Goal: Transaction & Acquisition: Obtain resource

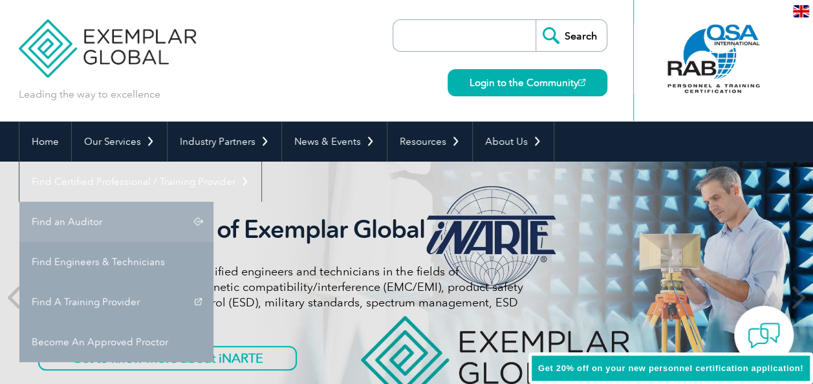
click at [213, 202] on link "Find an Auditor" at bounding box center [116, 222] width 194 height 40
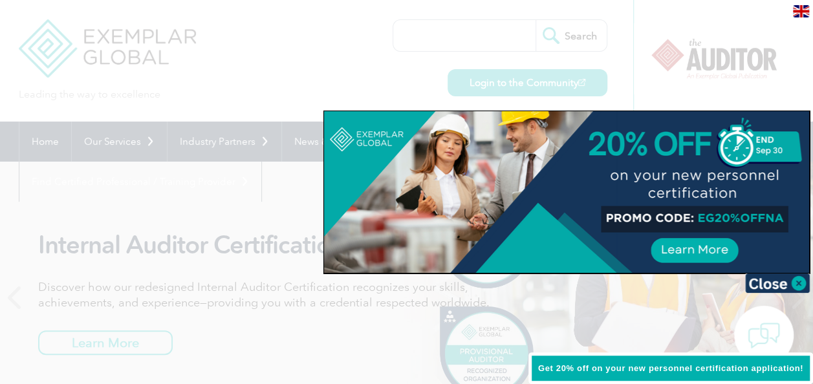
click at [249, 204] on div at bounding box center [406, 192] width 813 height 384
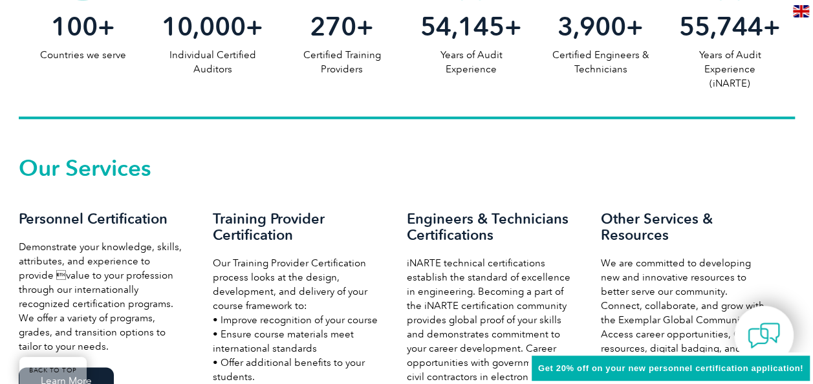
scroll to position [582, 0]
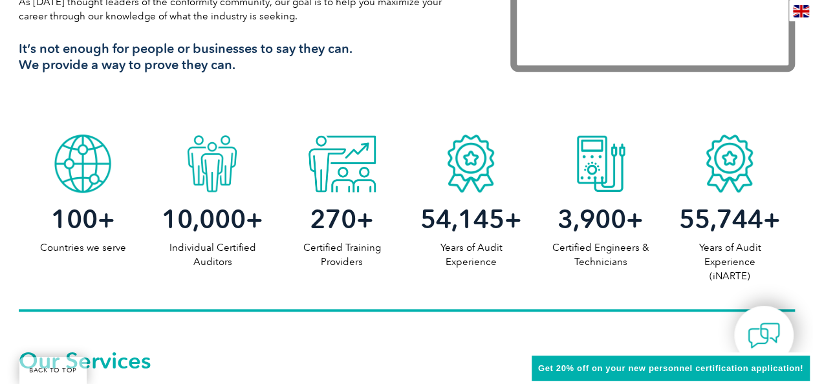
click at [222, 217] on span "10,000" at bounding box center [204, 219] width 84 height 31
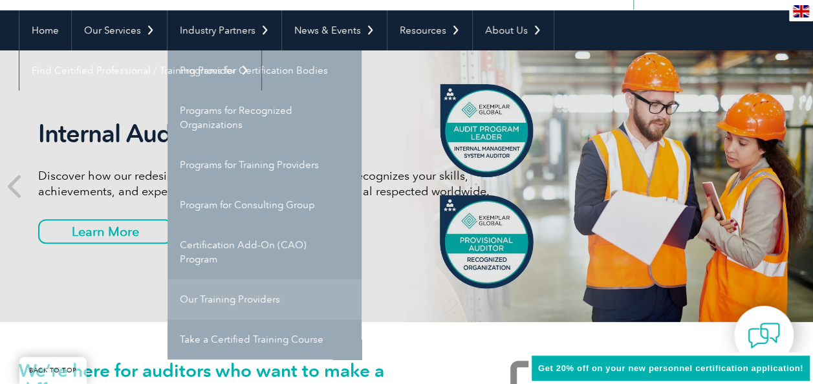
scroll to position [129, 0]
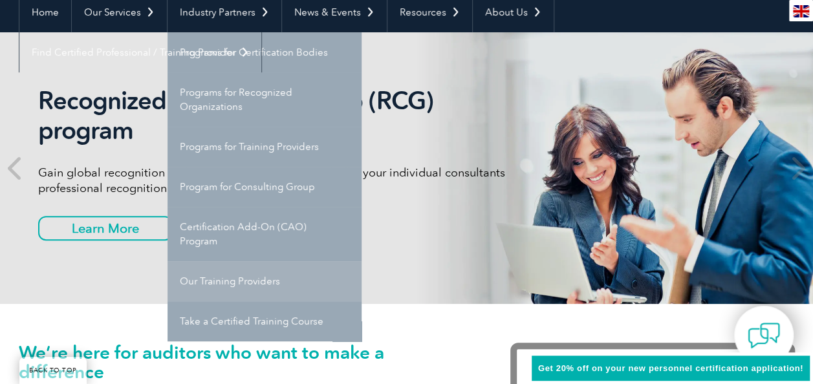
click at [246, 283] on link "Our Training Providers" at bounding box center [264, 281] width 194 height 40
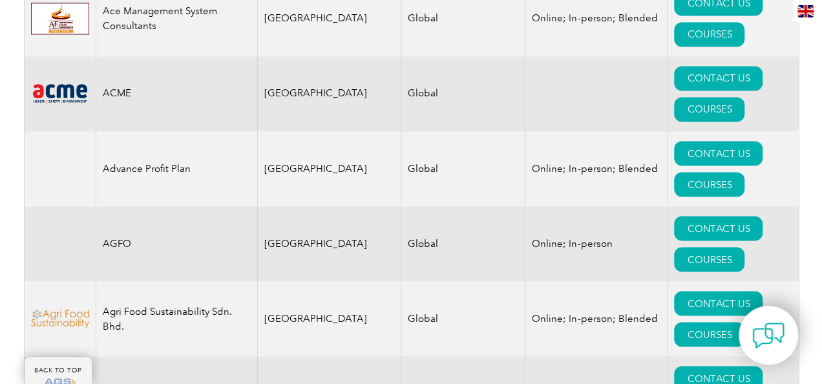
scroll to position [1146, 0]
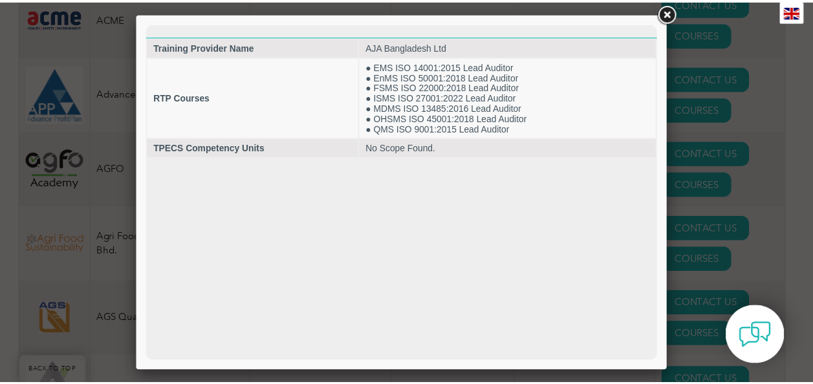
scroll to position [0, 0]
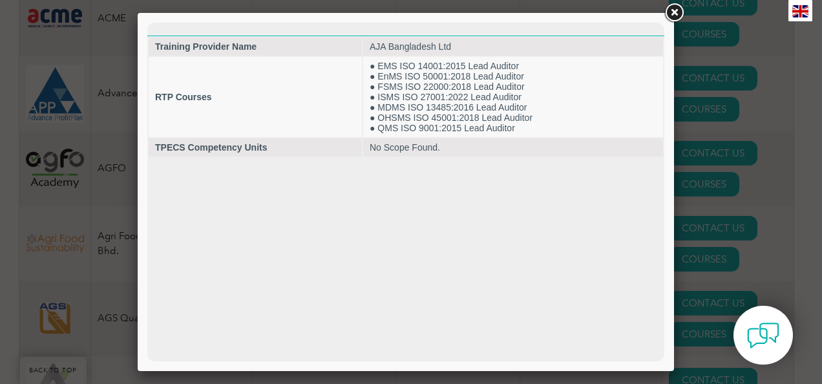
click at [679, 17] on link at bounding box center [674, 12] width 23 height 23
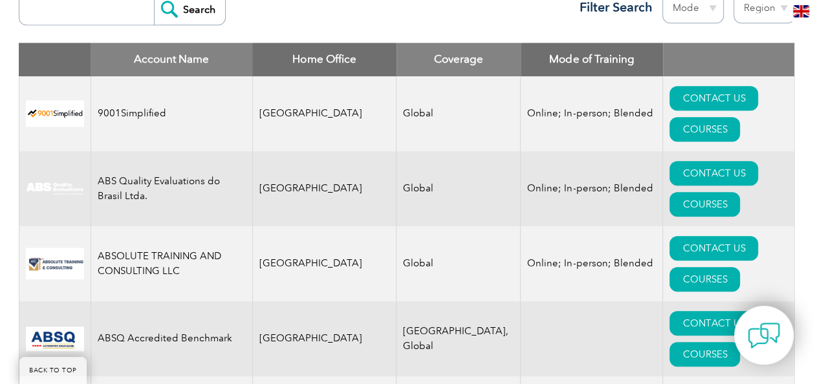
scroll to position [499, 0]
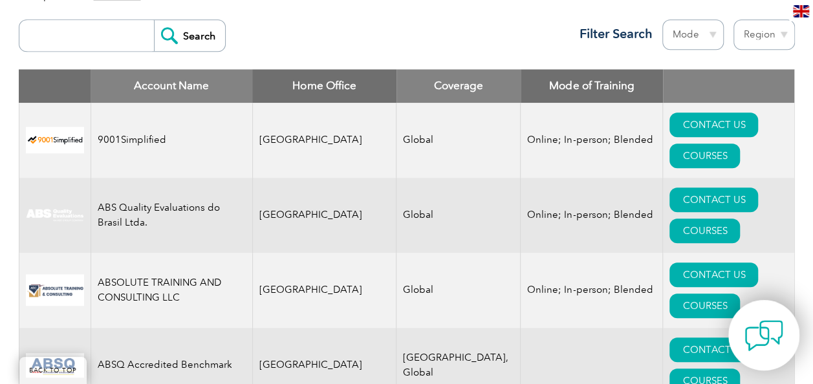
click at [760, 336] on img at bounding box center [763, 335] width 39 height 39
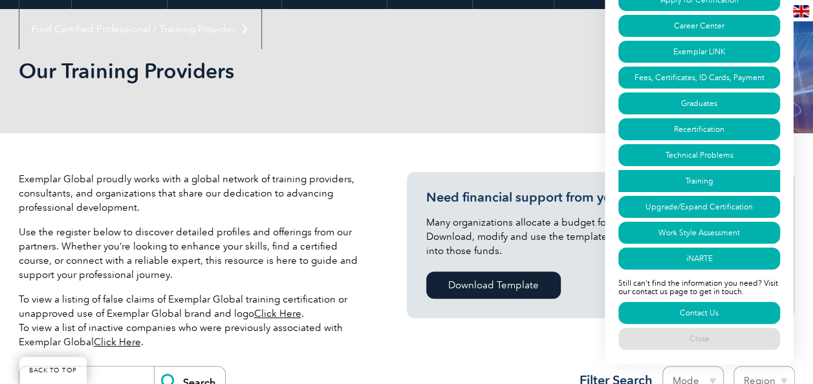
scroll to position [47, 0]
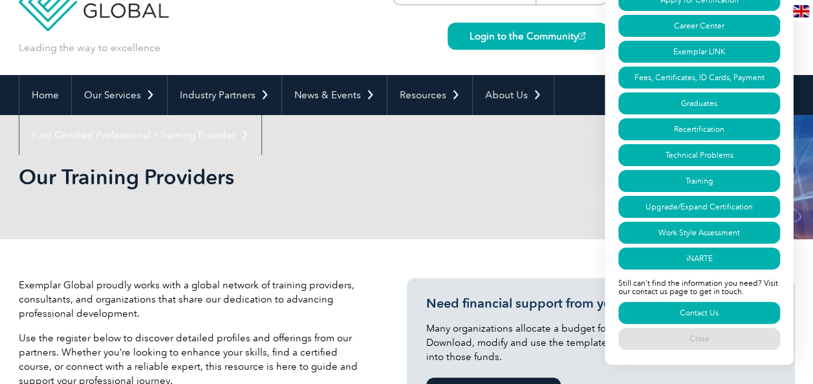
click at [398, 176] on h2 "Our Training Providers" at bounding box center [290, 177] width 543 height 21
click at [724, 340] on link "Close" at bounding box center [699, 339] width 162 height 22
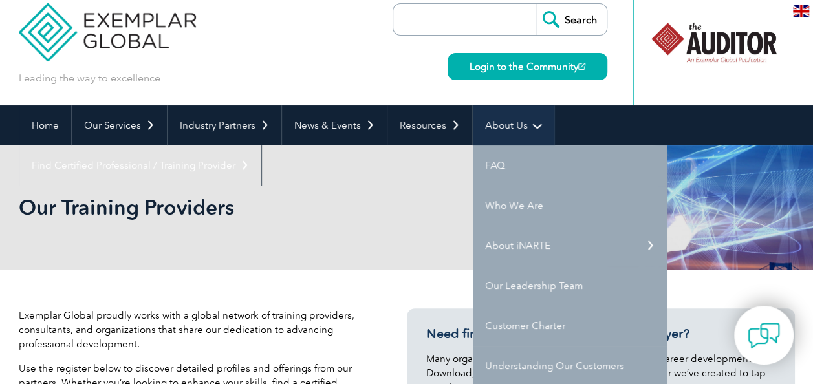
scroll to position [0, 0]
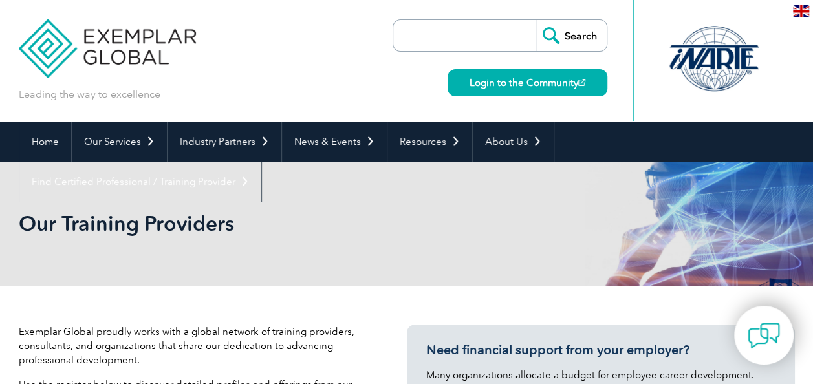
click at [515, 42] on input "search" at bounding box center [468, 35] width 136 height 31
paste input "AJALACISMS-25/0028"
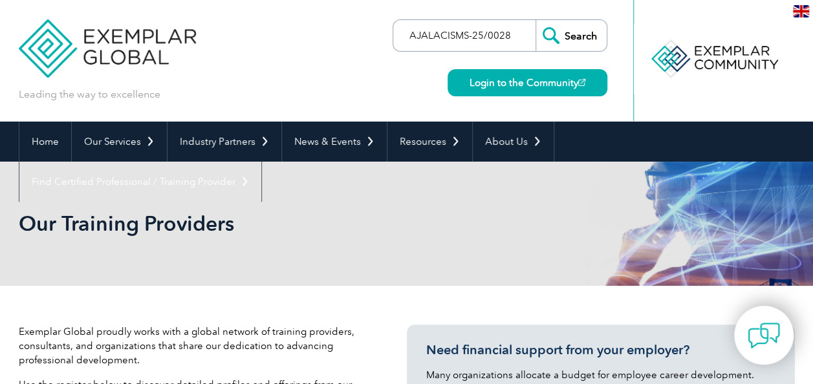
type input "AJALACISMS-25/0028"
click at [566, 36] on input "Search" at bounding box center [570, 35] width 71 height 31
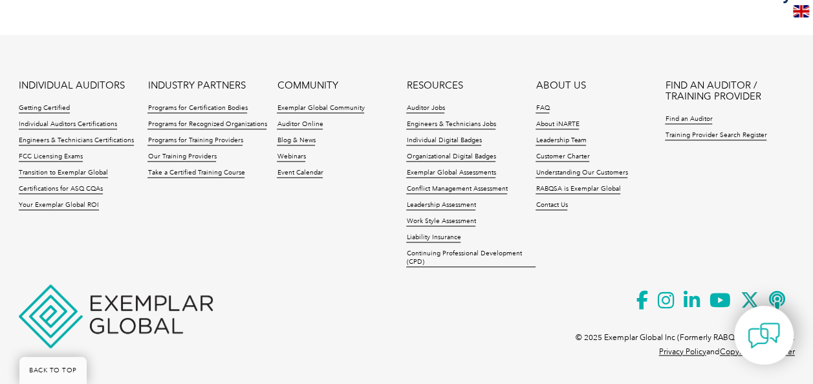
scroll to position [3155, 0]
click at [63, 123] on link "Individual Auditors Certifications" at bounding box center [68, 124] width 98 height 9
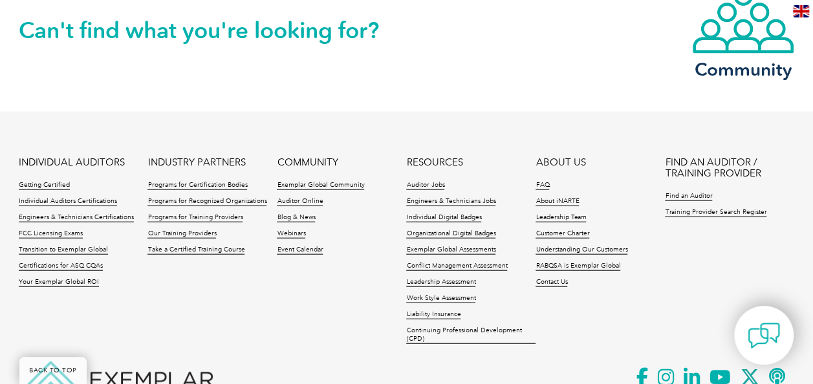
scroll to position [1422, 0]
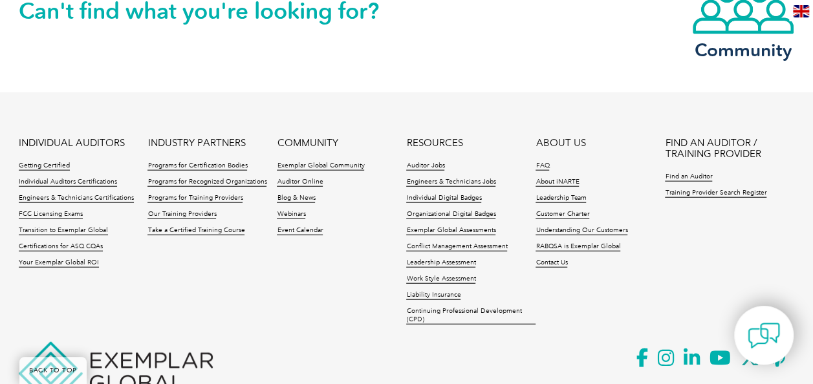
click at [758, 334] on img at bounding box center [763, 335] width 32 height 32
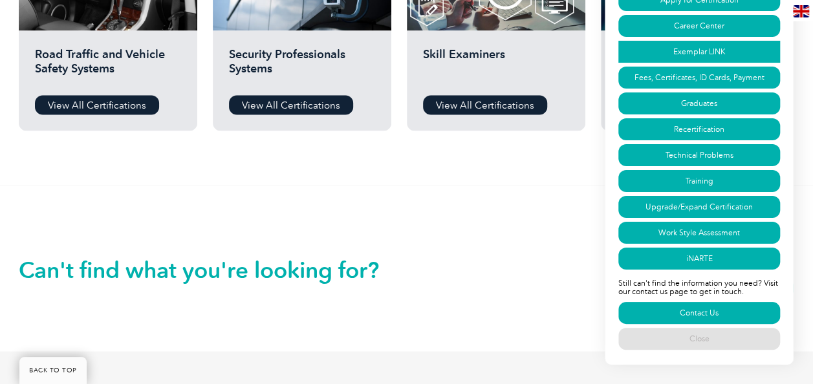
scroll to position [1164, 0]
click at [683, 307] on link "Contact Us" at bounding box center [699, 313] width 162 height 22
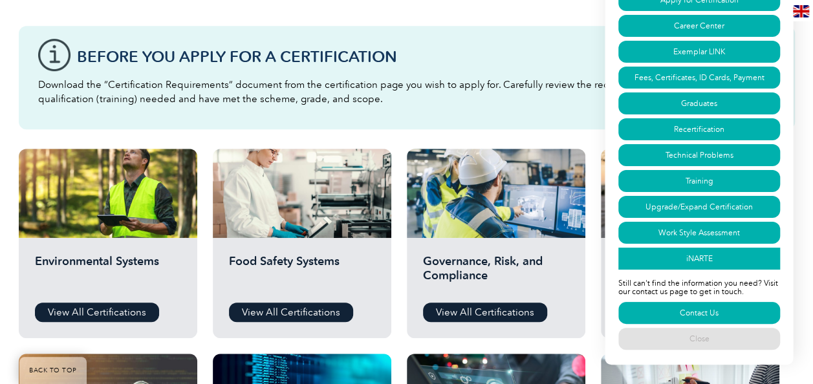
scroll to position [259, 0]
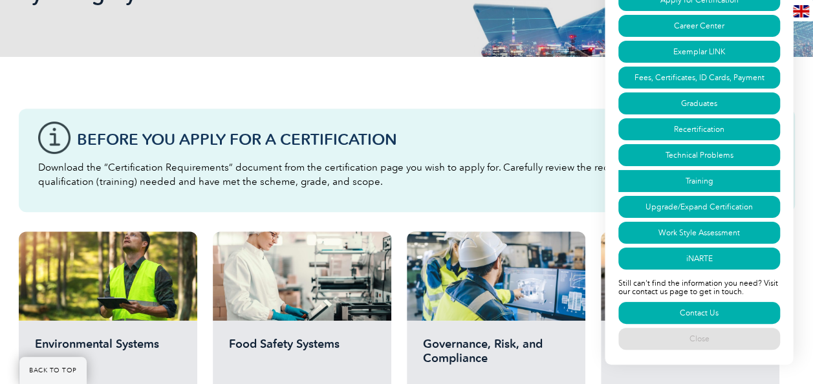
click at [702, 175] on link "Training" at bounding box center [699, 181] width 162 height 22
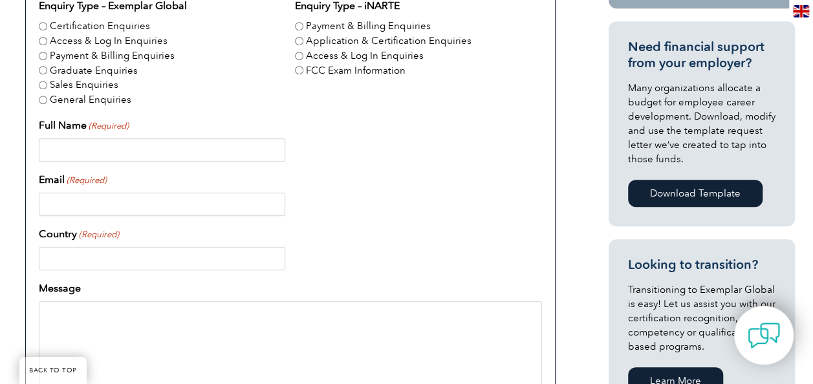
scroll to position [388, 0]
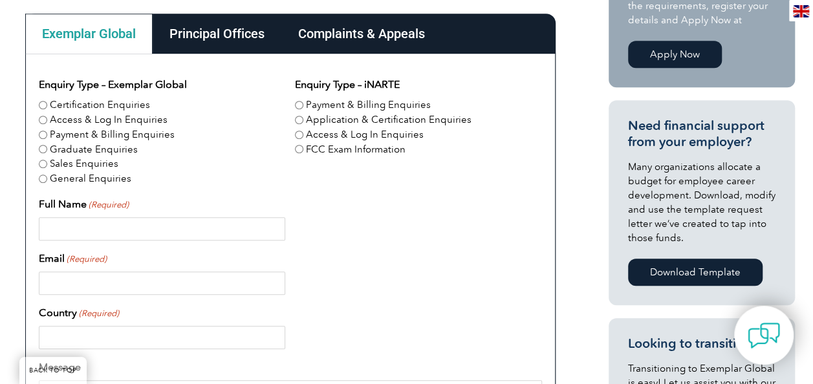
click at [167, 230] on input "Full Name (Required)" at bounding box center [162, 228] width 246 height 23
type input "MD. NAZER"
type input "Bangladesh"
click at [176, 286] on input "Email (Required)" at bounding box center [162, 283] width 246 height 23
type input "nazermd48@gmail.com"
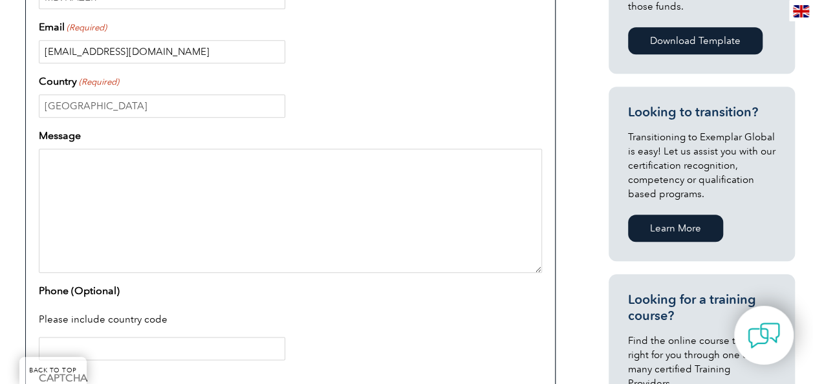
scroll to position [646, 0]
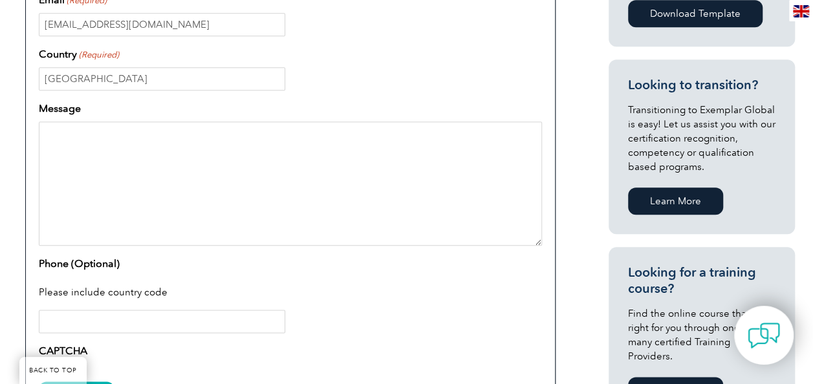
click at [164, 177] on textarea "Message" at bounding box center [290, 184] width 503 height 124
paste textarea "Presented: date of the training : 25-29th July 2025 Certificate Number: AJALACI…"
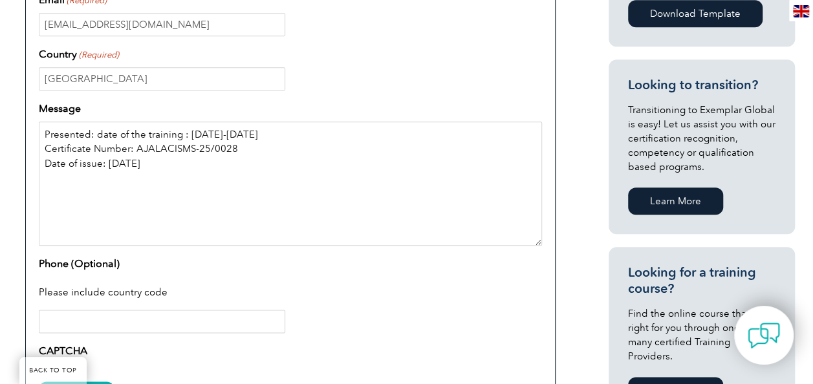
click at [42, 131] on textarea "Presented: date of the training : 25-29th July 2025 Certificate Number: AJALACI…" at bounding box center [290, 184] width 503 height 124
click at [85, 131] on textarea "Presented: date of the training : 25-29th July 2025 Certificate Number: AJALACI…" at bounding box center [290, 184] width 503 height 124
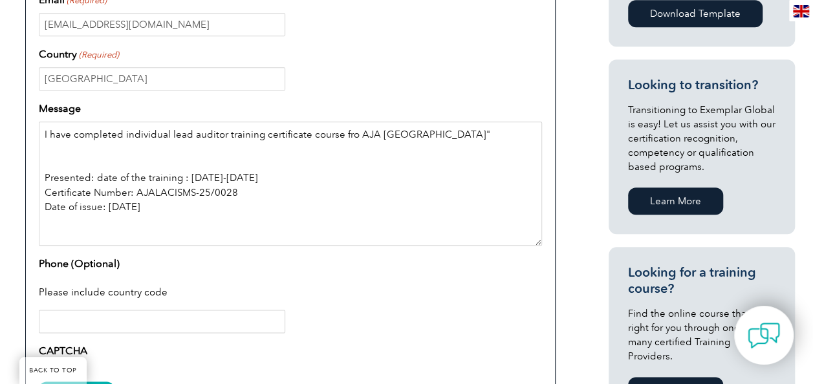
click at [353, 132] on textarea "I have completed individual lead auditor training certificate course fro AJA Ba…" at bounding box center [290, 184] width 503 height 124
click at [467, 129] on textarea "I have completed individual lead auditor training certificate course fro "AJA B…" at bounding box center [290, 184] width 503 height 124
click at [100, 151] on textarea "I have completed individual lead auditor training certificate course fro "AJA B…" at bounding box center [290, 184] width 503 height 124
click at [109, 163] on textarea "I have completed individual lead auditor training certificate course fro "AJA B…" at bounding box center [290, 184] width 503 height 124
drag, startPoint x: 438, startPoint y: 132, endPoint x: 445, endPoint y: 131, distance: 6.6
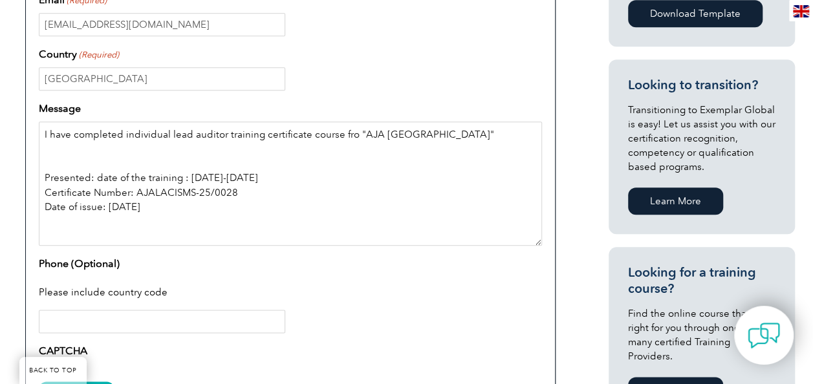
click at [440, 131] on textarea "I have completed individual lead auditor training certificate course fro "AJA B…" at bounding box center [290, 184] width 503 height 124
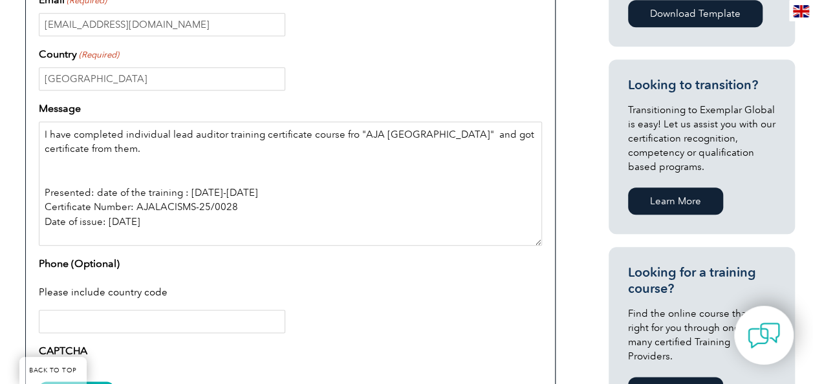
click at [75, 178] on textarea "I have completed individual lead auditor training certificate course fro "AJA B…" at bounding box center [290, 184] width 503 height 124
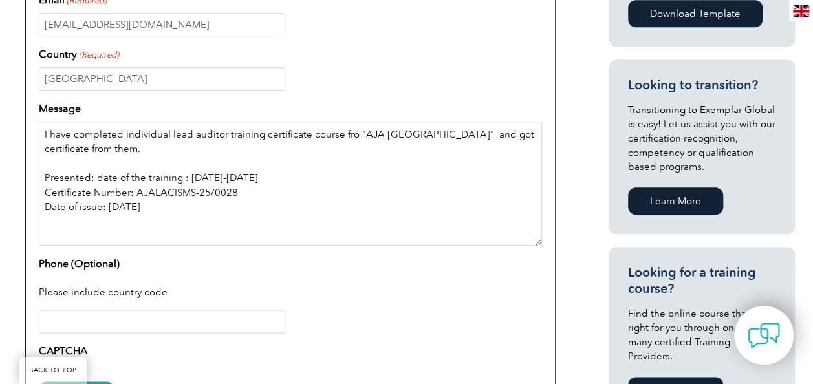
click at [67, 229] on textarea "I have completed individual lead auditor training certificate course fro "AJA B…" at bounding box center [290, 184] width 503 height 124
click at [213, 206] on textarea "I have completed individual lead auditor training certificate course fro "AJA B…" at bounding box center [290, 184] width 503 height 124
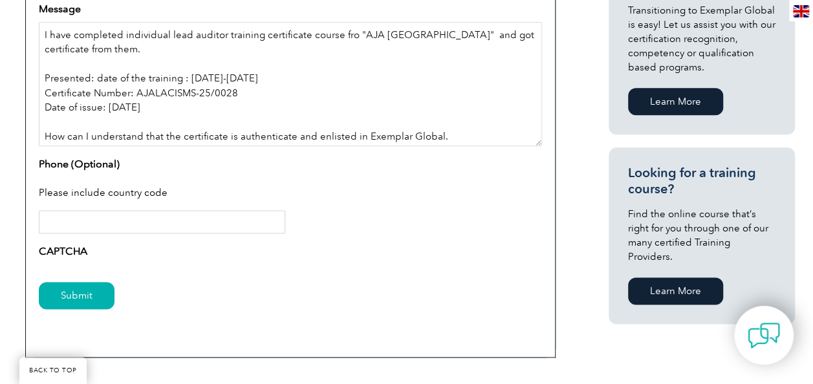
scroll to position [776, 0]
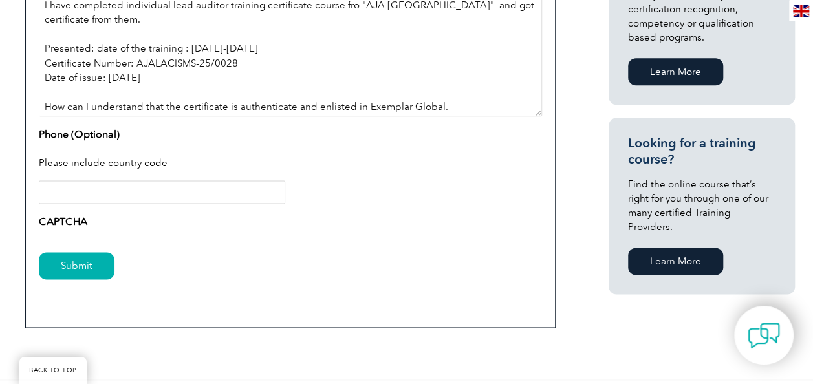
type textarea "I have completed individual lead auditor training certificate course fro "AJA B…"
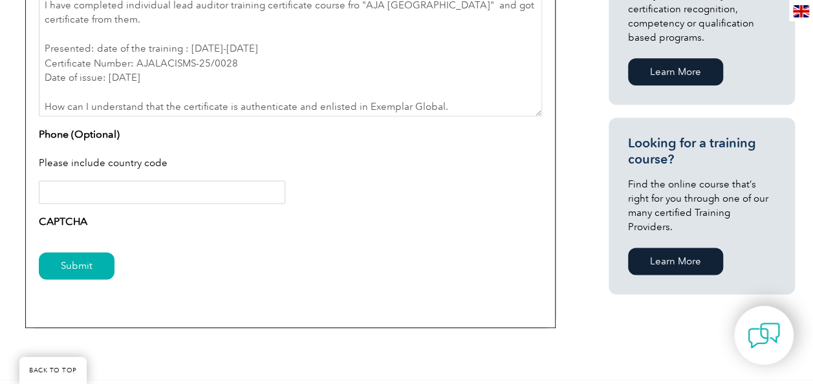
click at [222, 193] on input "Phone (Optional)" at bounding box center [162, 191] width 246 height 23
click at [222, 189] on input "Phone (Optional)" at bounding box center [162, 191] width 246 height 23
click at [416, 179] on div "Please include country code" at bounding box center [290, 164] width 503 height 34
click at [100, 199] on input "Phone (Optional)" at bounding box center [162, 191] width 246 height 23
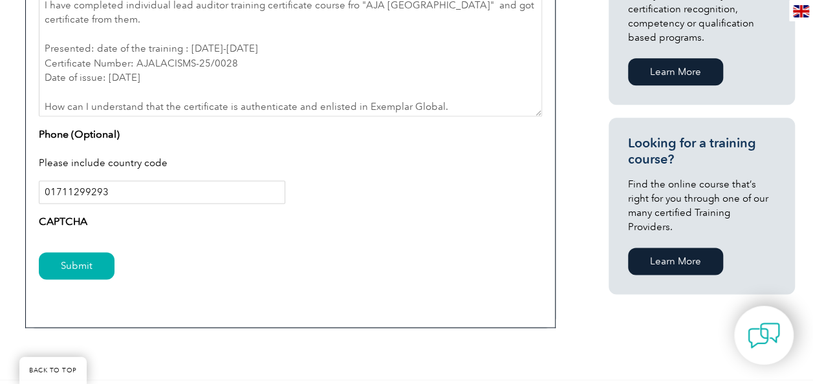
click at [43, 192] on input "01711299293" at bounding box center [162, 191] width 246 height 23
type input "+8801711299293"
click at [212, 250] on div "Submit" at bounding box center [290, 267] width 503 height 56
click at [98, 266] on input "Submit" at bounding box center [77, 265] width 76 height 27
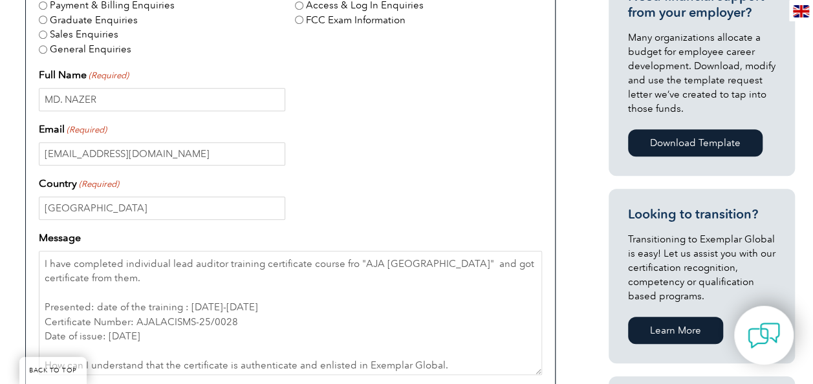
scroll to position [323, 0]
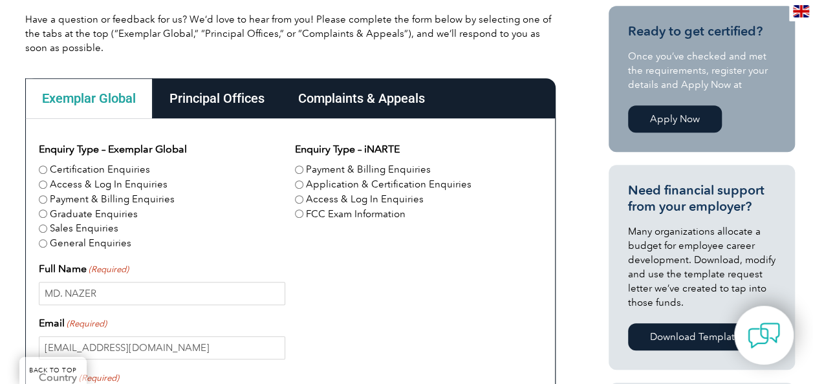
click at [47, 168] on div "Certification Enquiries" at bounding box center [162, 169] width 246 height 15
click at [40, 169] on input "Certification Enquiries" at bounding box center [43, 169] width 8 height 8
radio input "true"
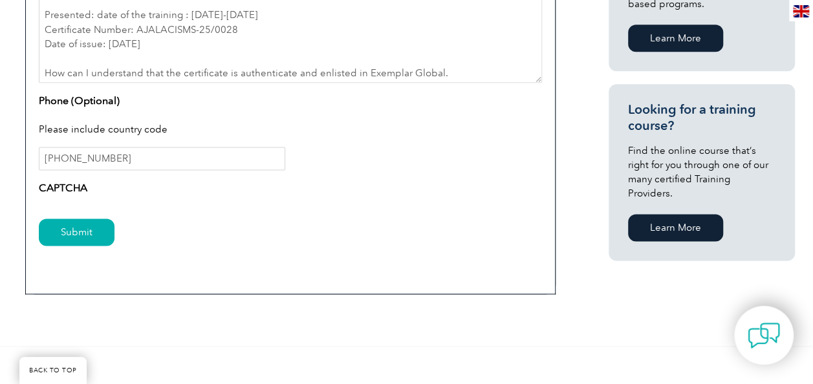
scroll to position [905, 0]
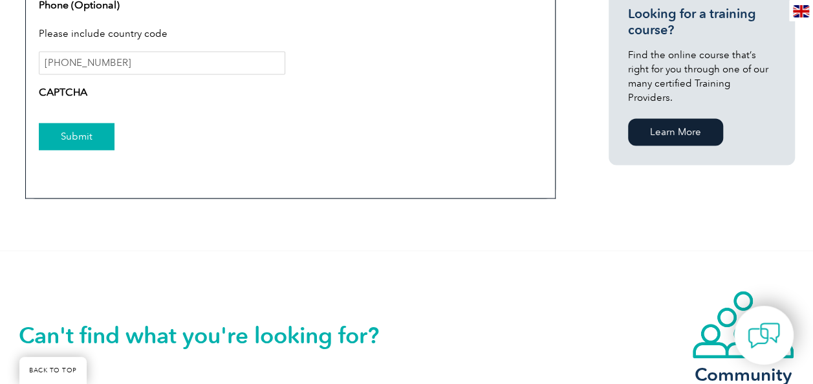
click at [92, 142] on input "Submit" at bounding box center [77, 136] width 76 height 27
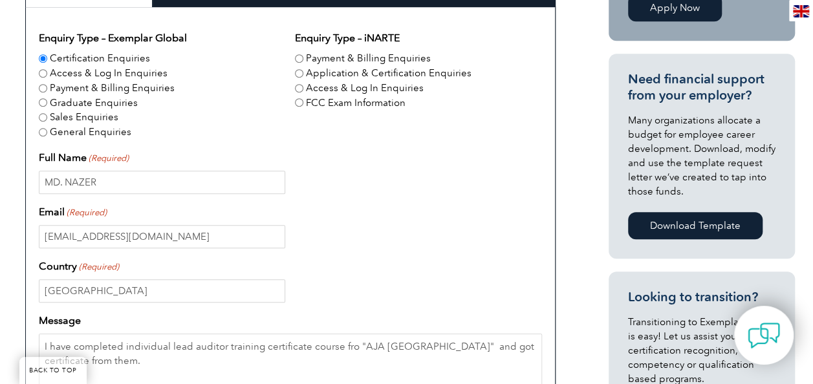
scroll to position [323, 0]
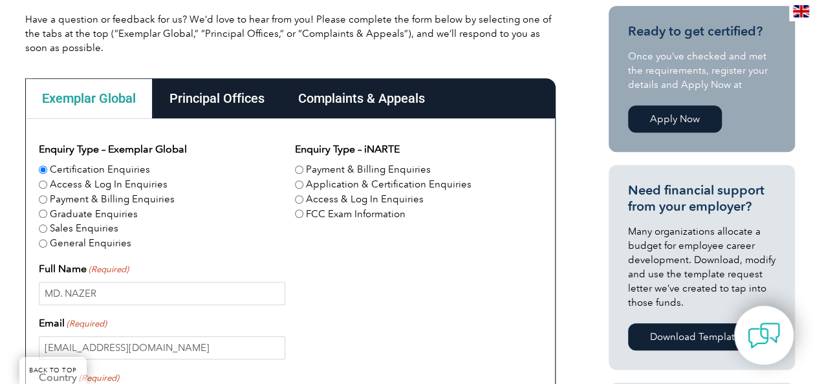
click at [240, 100] on div "Principal Offices" at bounding box center [217, 98] width 129 height 40
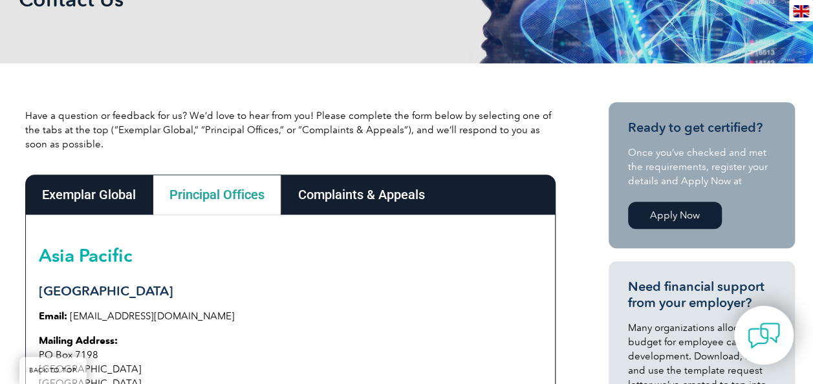
scroll to position [129, 0]
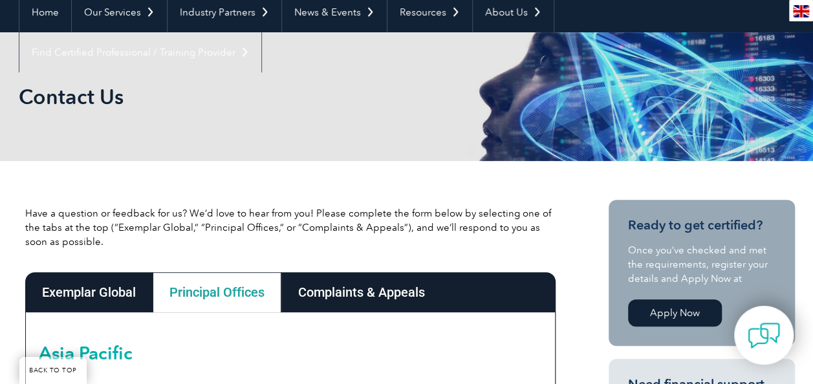
click at [347, 292] on div "Complaints & Appeals" at bounding box center [361, 292] width 160 height 40
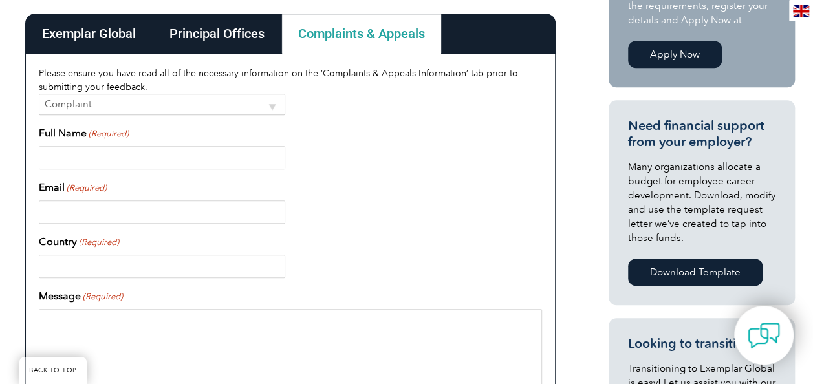
scroll to position [194, 0]
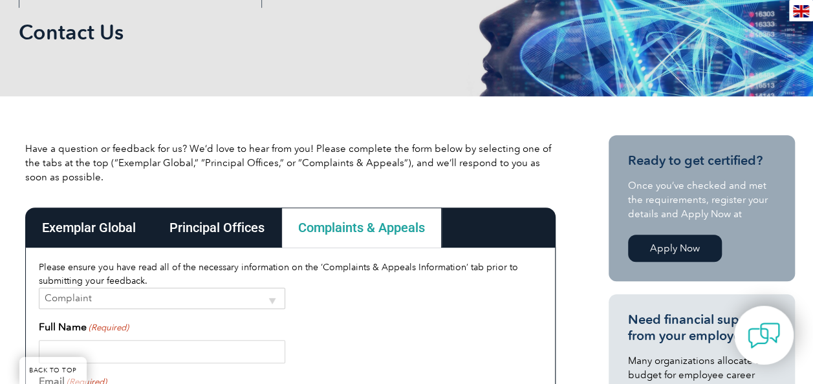
click at [96, 229] on div "Exemplar Global" at bounding box center [88, 228] width 127 height 40
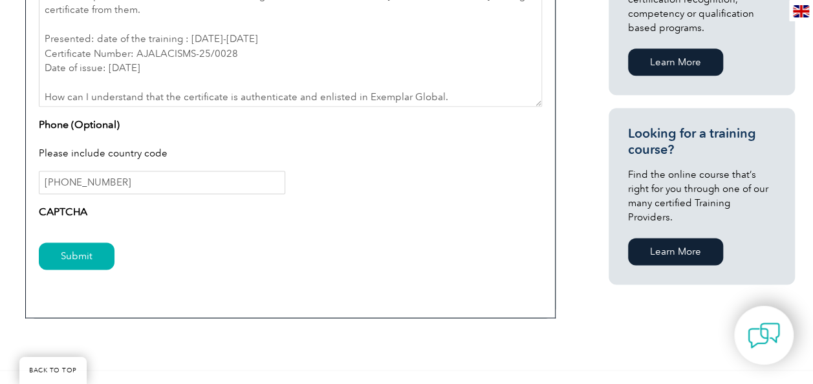
scroll to position [905, 0]
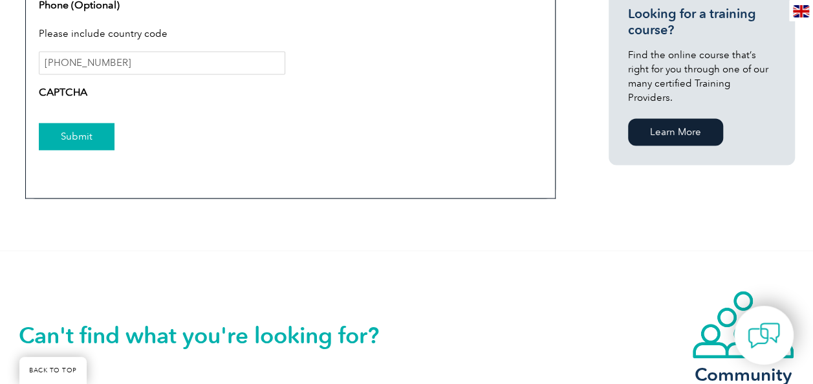
click at [57, 140] on input "Submit" at bounding box center [77, 136] width 76 height 27
click at [71, 137] on input "Submit" at bounding box center [77, 136] width 76 height 27
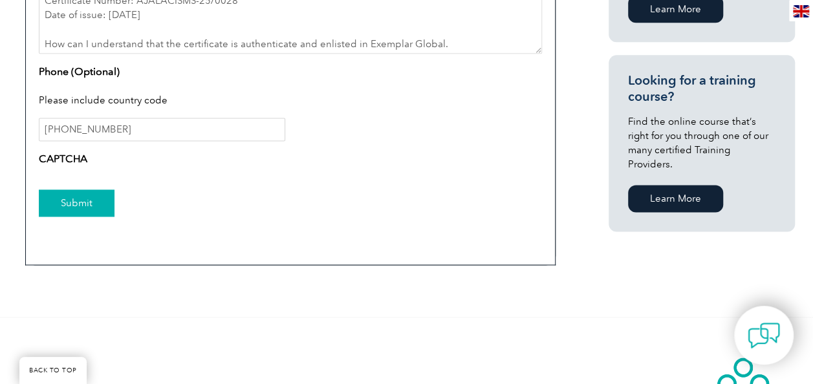
scroll to position [776, 0]
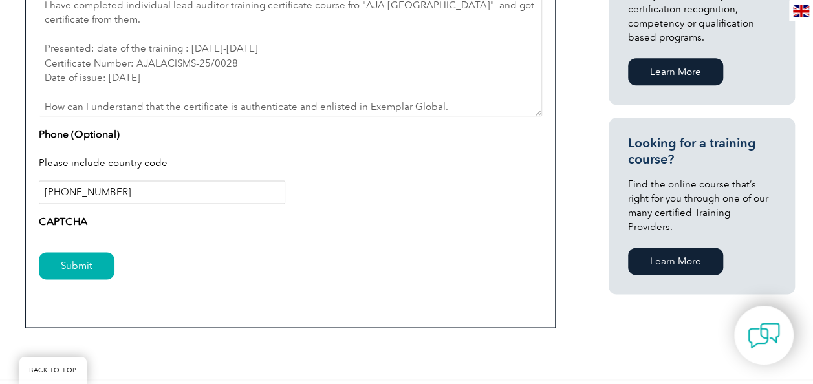
click at [153, 189] on input "+8801711299293" at bounding box center [162, 191] width 246 height 23
type input "+"
click at [222, 247] on div "Submit" at bounding box center [290, 267] width 503 height 56
click at [77, 268] on input "Submit" at bounding box center [77, 265] width 76 height 27
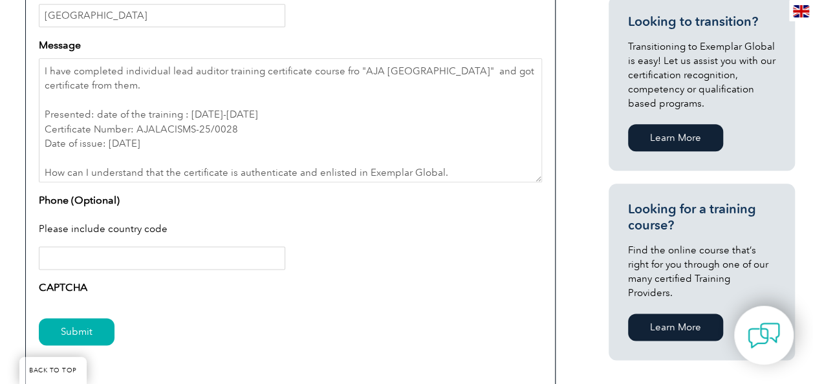
scroll to position [711, 0]
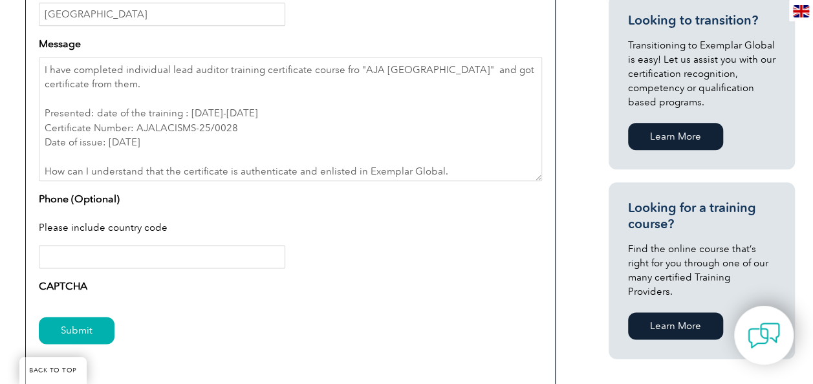
click at [138, 254] on input "Phone (Optional)" at bounding box center [162, 256] width 246 height 23
click at [41, 255] on input "01711299293" at bounding box center [162, 256] width 246 height 23
type input "+8801711299293"
click at [206, 306] on div "Submit" at bounding box center [290, 331] width 503 height 56
click at [104, 332] on input "Submit" at bounding box center [77, 330] width 76 height 27
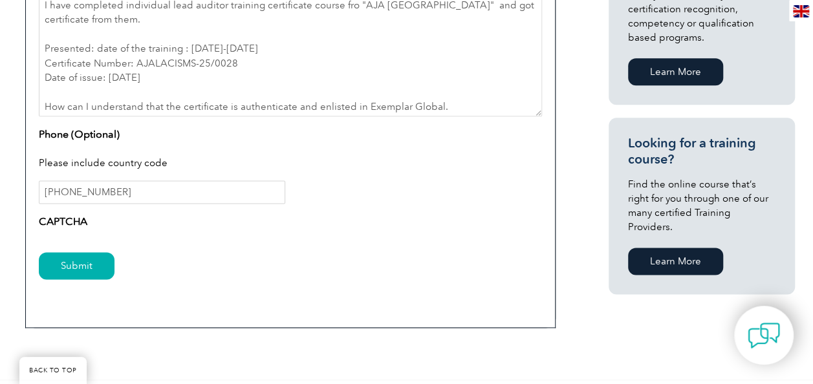
scroll to position [840, 0]
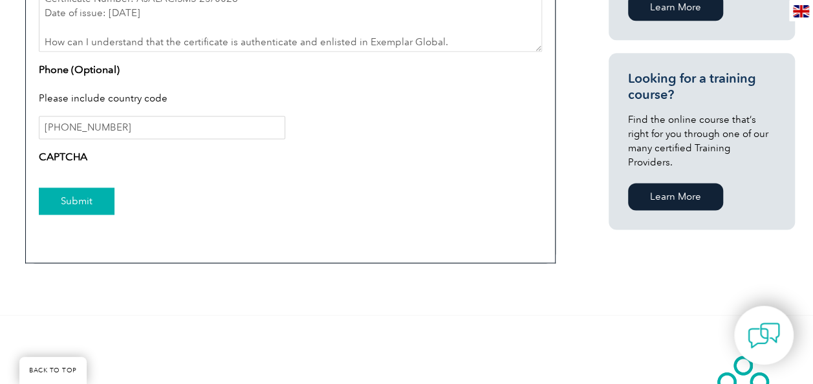
click at [84, 191] on input "Submit" at bounding box center [77, 200] width 76 height 27
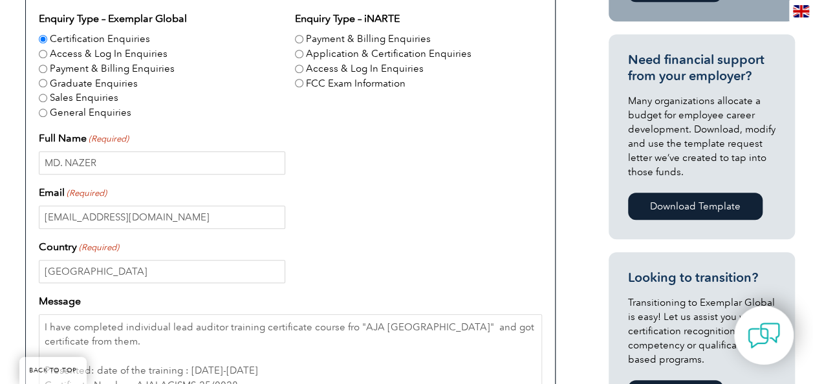
scroll to position [388, 0]
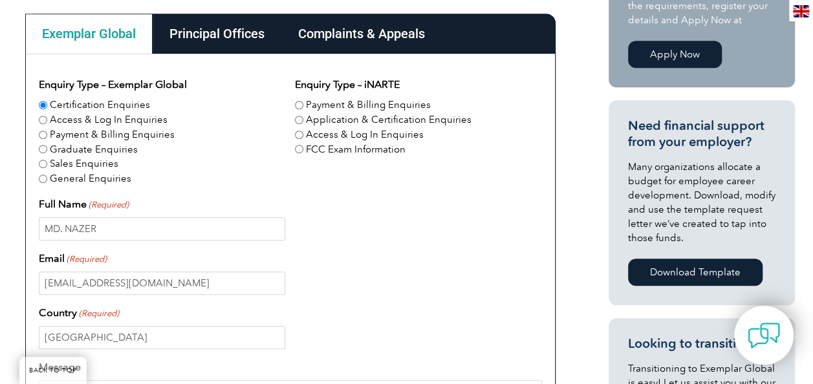
click at [43, 180] on input "General Enquiries" at bounding box center [43, 179] width 8 height 8
radio input "true"
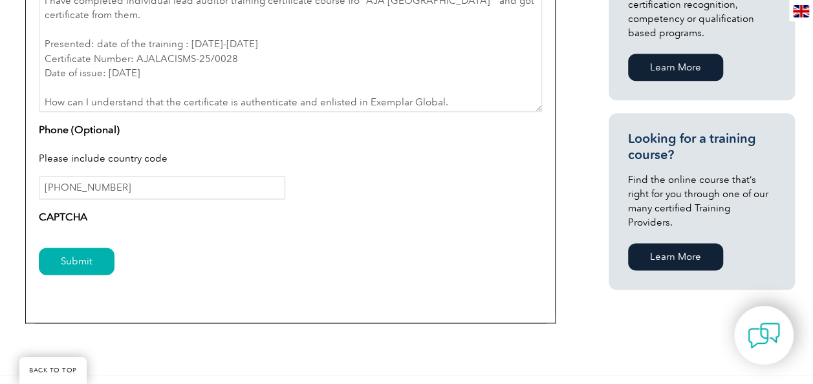
scroll to position [905, 0]
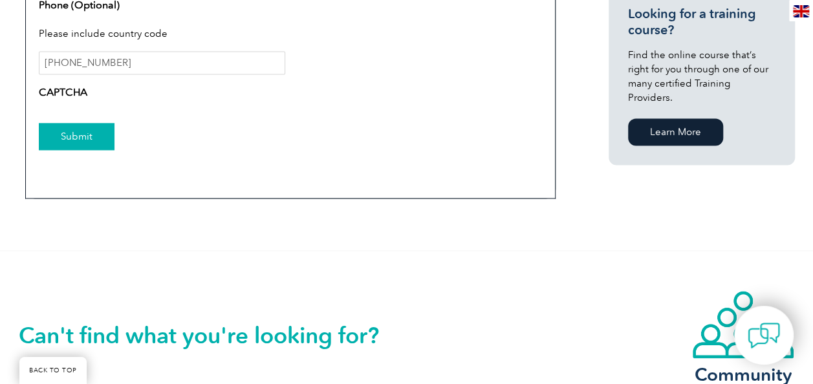
click at [85, 136] on input "Submit" at bounding box center [77, 136] width 76 height 27
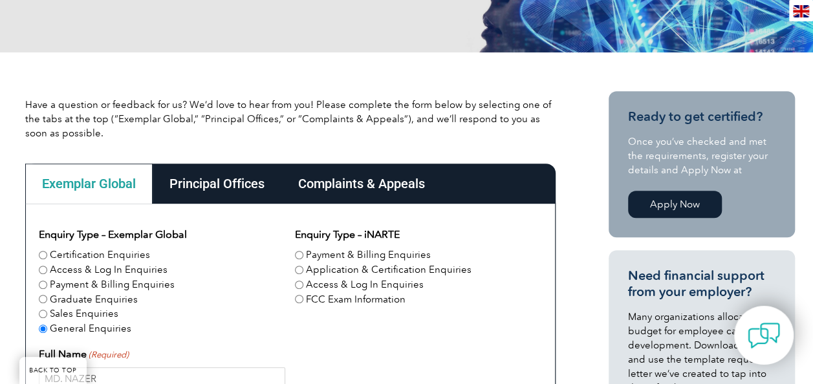
scroll to position [259, 0]
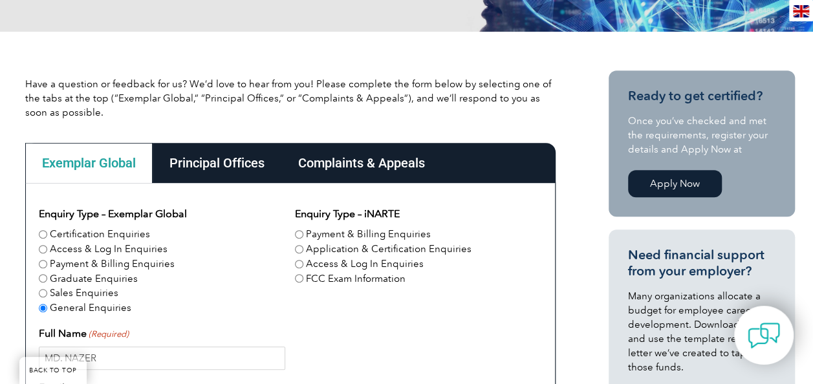
click at [219, 282] on div "Graduate Enquiries" at bounding box center [162, 278] width 246 height 15
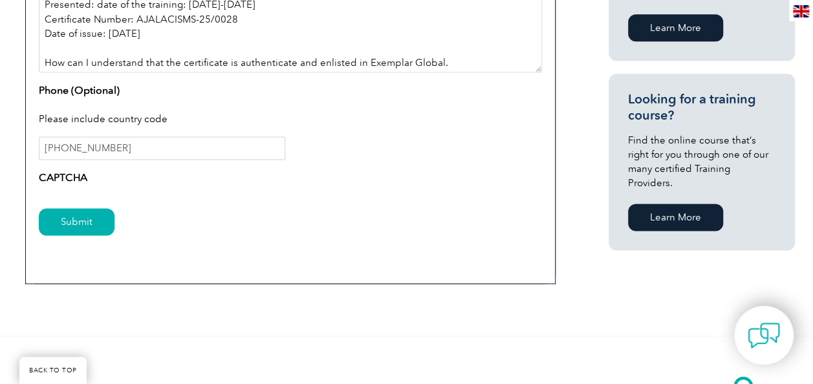
scroll to position [840, 0]
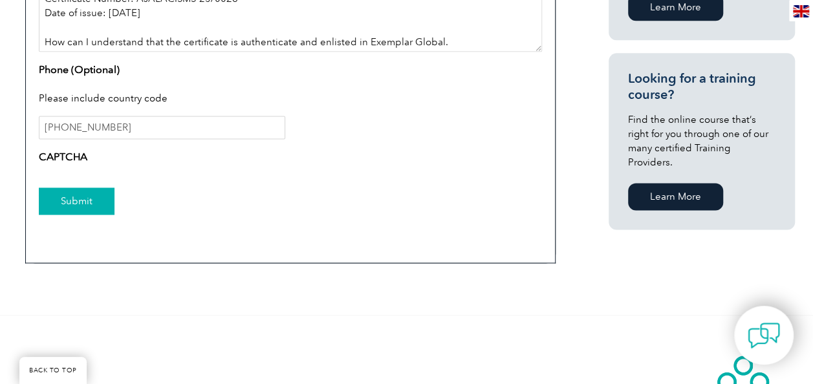
type textarea "I have completed individual lead auditor training certificate course from "AJA …"
click at [63, 198] on input "Submit" at bounding box center [77, 200] width 76 height 27
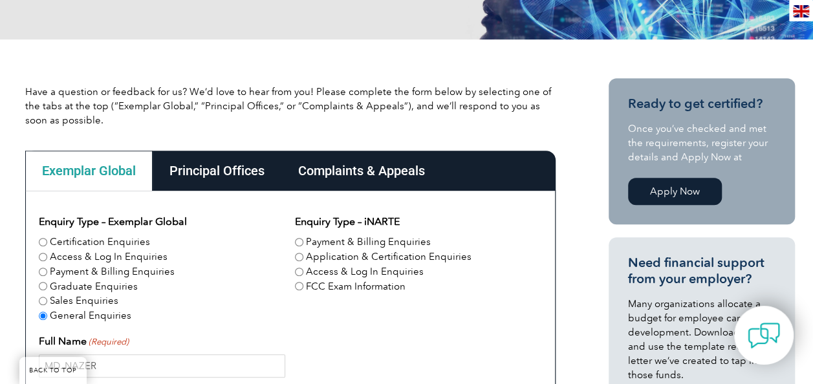
scroll to position [323, 0]
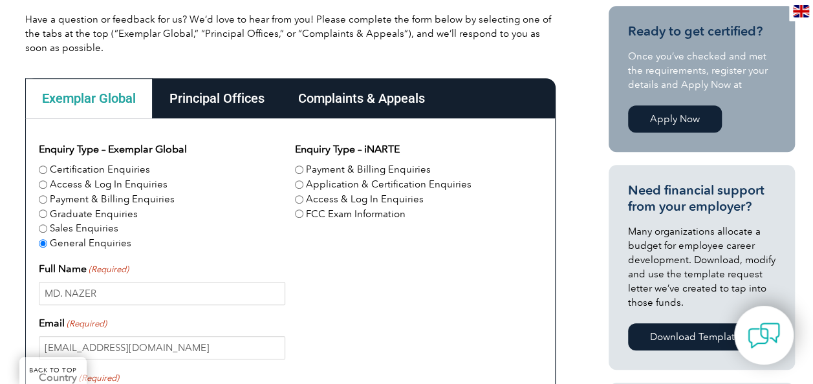
click at [229, 105] on div "Principal Offices" at bounding box center [217, 98] width 129 height 40
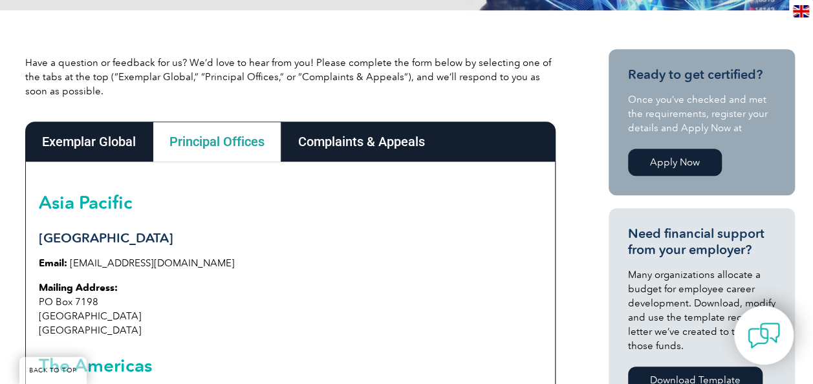
scroll to position [194, 0]
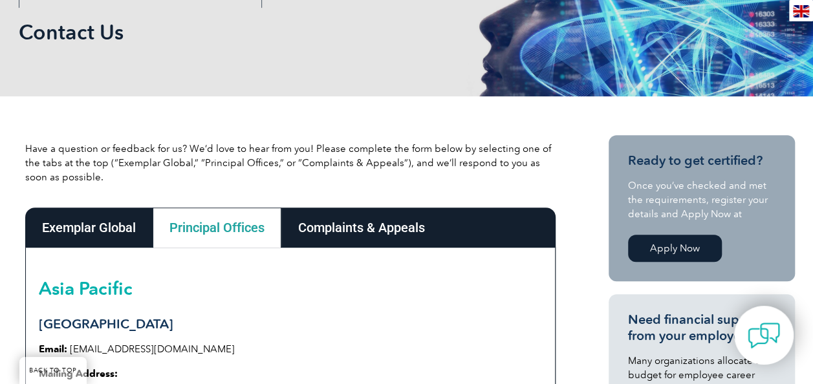
click at [360, 233] on div "Complaints & Appeals" at bounding box center [361, 228] width 160 height 40
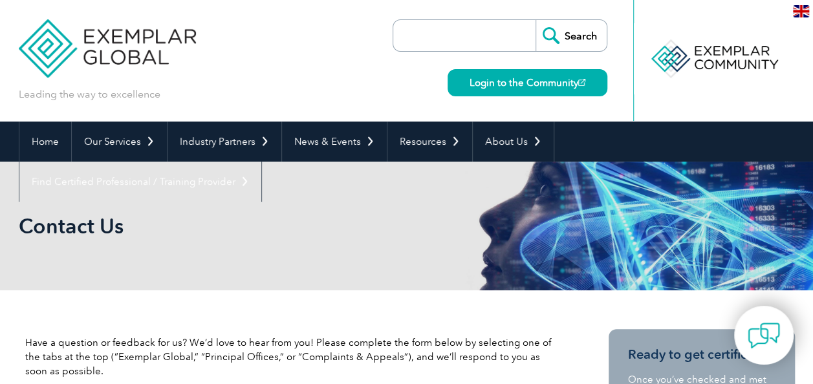
scroll to position [259, 0]
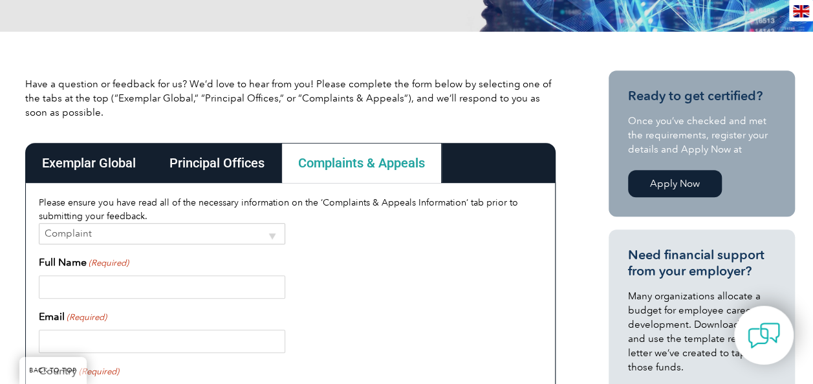
click at [132, 160] on div "Exemplar Global" at bounding box center [88, 163] width 127 height 40
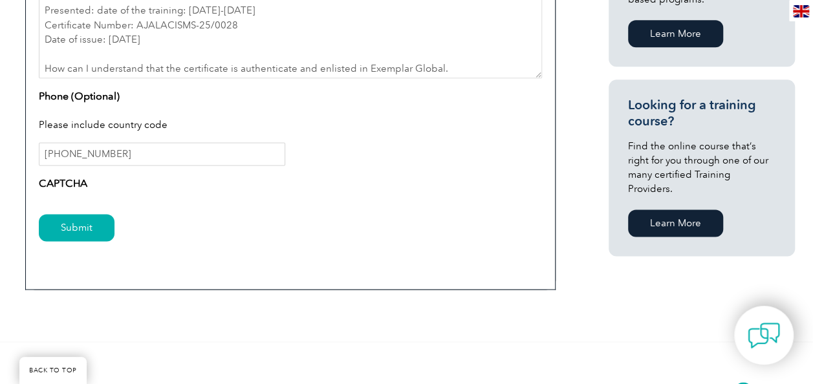
scroll to position [970, 0]
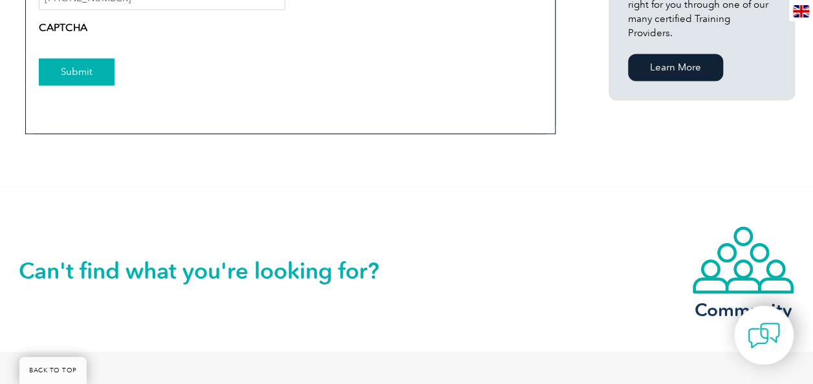
click at [84, 69] on input "Submit" at bounding box center [77, 71] width 76 height 27
click at [89, 72] on input "Submit" at bounding box center [77, 71] width 76 height 27
click at [91, 72] on input "Submit" at bounding box center [77, 71] width 76 height 27
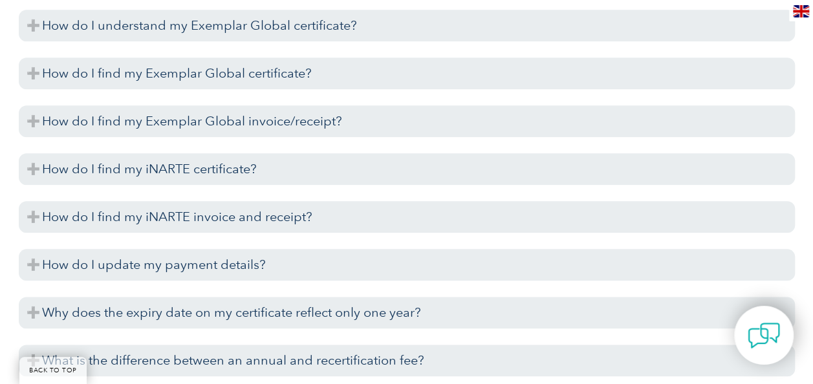
scroll to position [3040, 0]
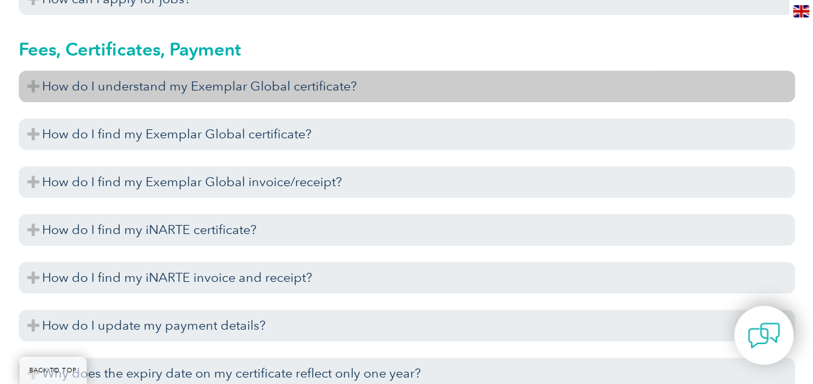
click at [345, 83] on h3 "How do I understand my Exemplar Global certificate?" at bounding box center [407, 86] width 776 height 32
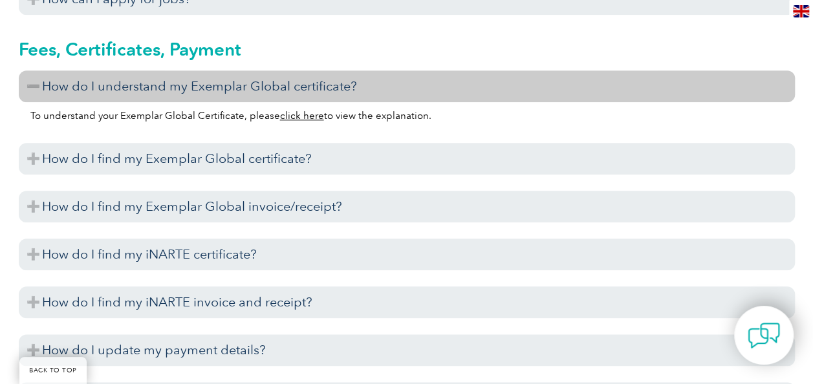
click at [284, 111] on link "click here" at bounding box center [302, 116] width 44 height 12
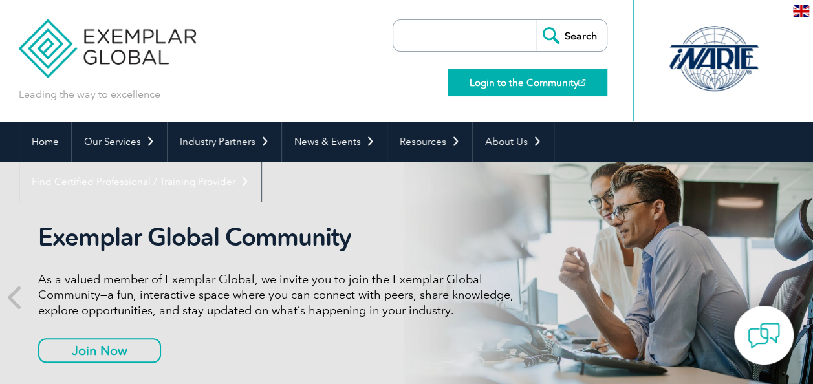
click at [489, 84] on link "Login to the Community" at bounding box center [527, 82] width 160 height 27
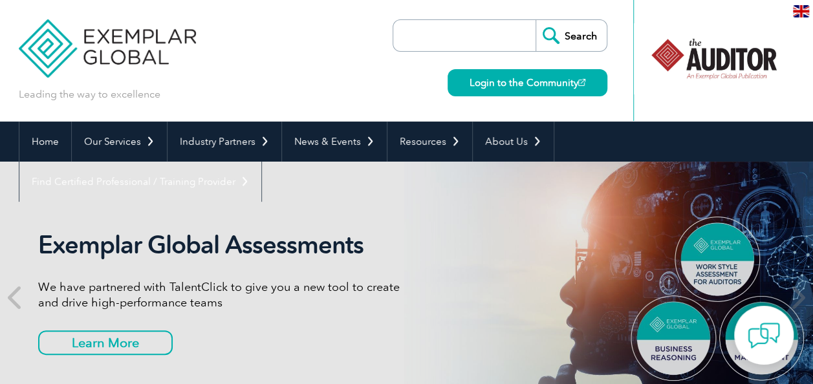
click at [733, 61] on div at bounding box center [713, 58] width 129 height 71
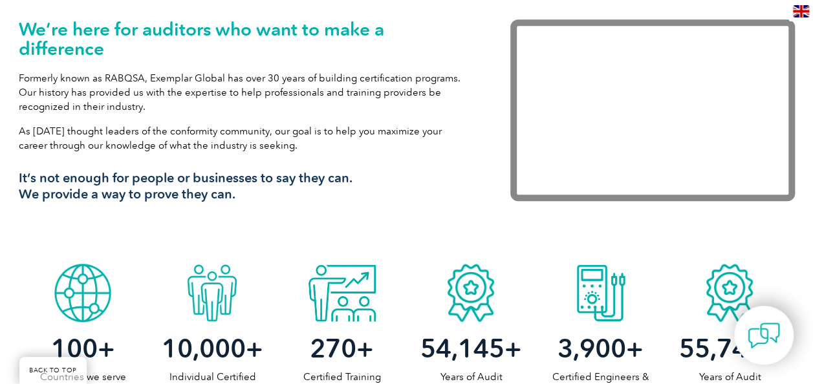
scroll to position [711, 0]
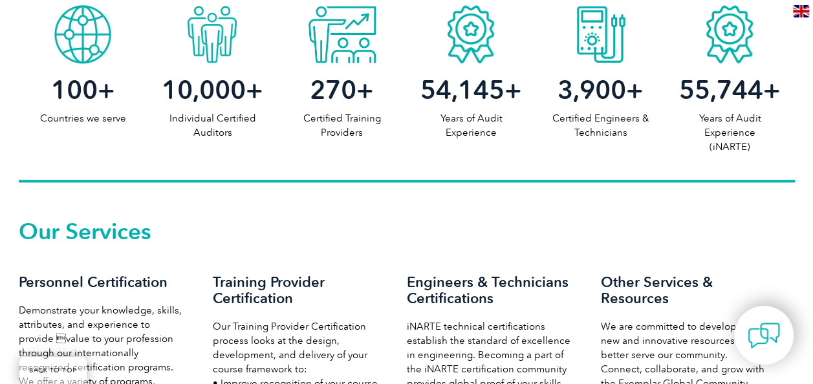
click at [213, 123] on p "Individual Certified Auditors" at bounding box center [211, 125] width 129 height 28
click at [215, 137] on p "Individual Certified Auditors" at bounding box center [211, 125] width 129 height 28
click at [222, 88] on span "10,000" at bounding box center [204, 89] width 84 height 31
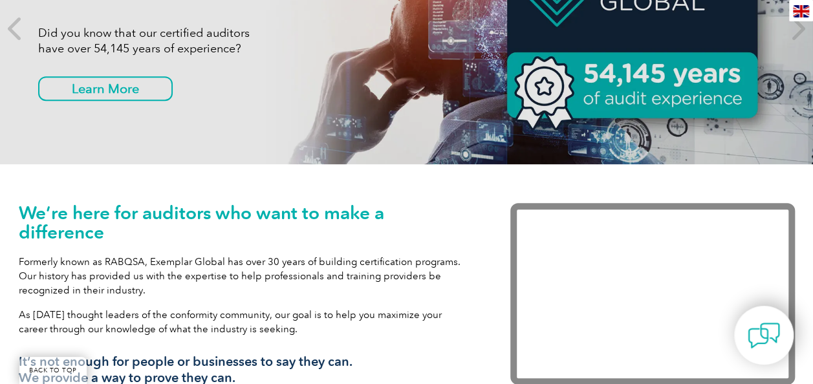
scroll to position [323, 0]
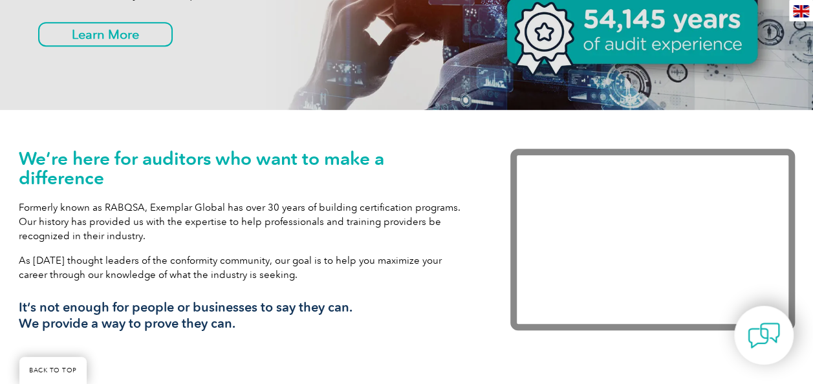
click at [95, 163] on h1 "We’re here for auditors who want to make a difference" at bounding box center [245, 168] width 453 height 39
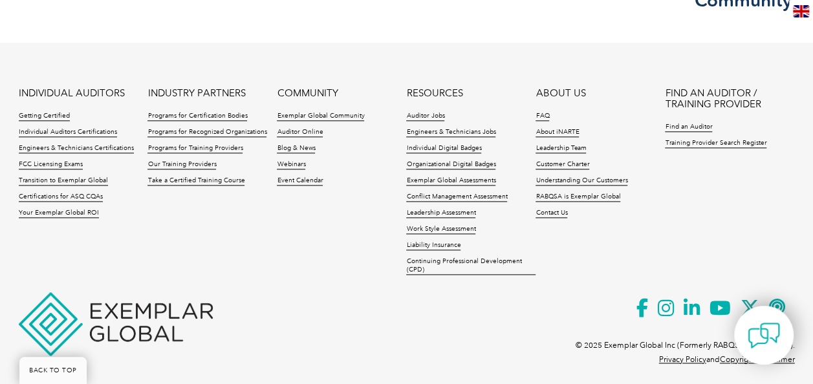
scroll to position [3155, 0]
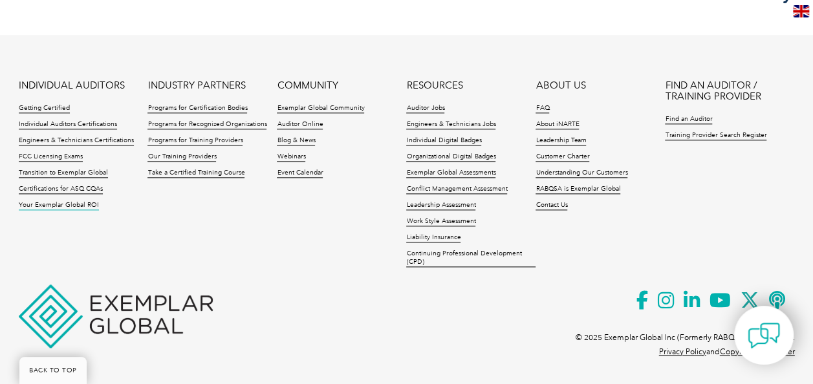
click at [74, 201] on link "Your Exemplar Global ROI" at bounding box center [59, 205] width 80 height 9
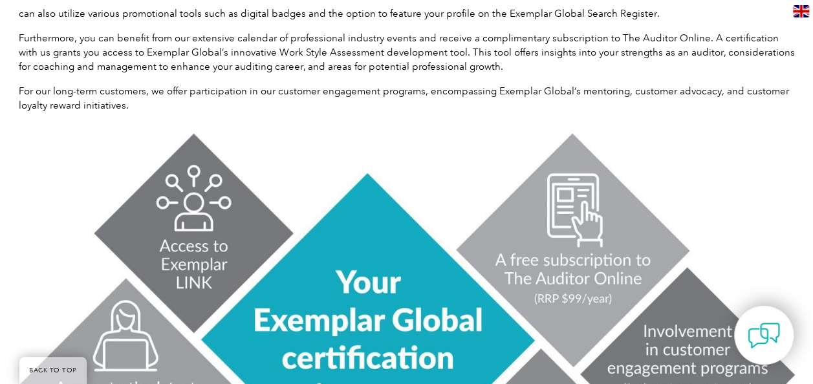
scroll to position [194, 0]
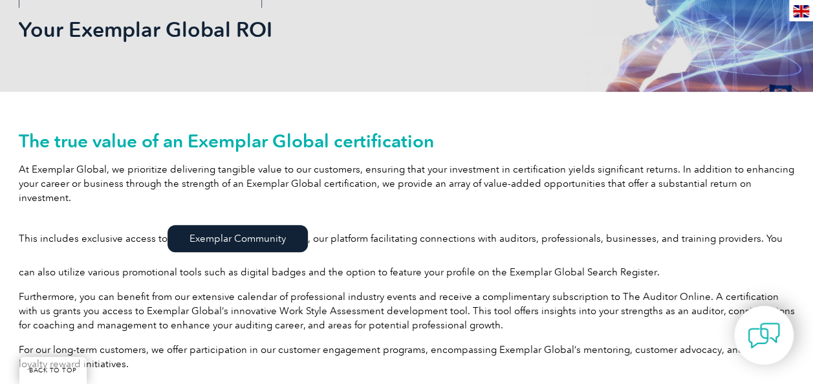
click at [241, 225] on link "Exemplar Community" at bounding box center [237, 238] width 140 height 27
click at [239, 225] on link "Exemplar Community" at bounding box center [237, 238] width 140 height 27
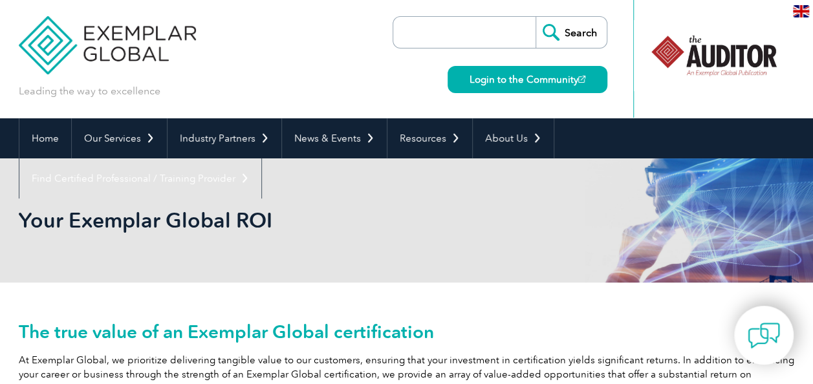
scroll to position [0, 0]
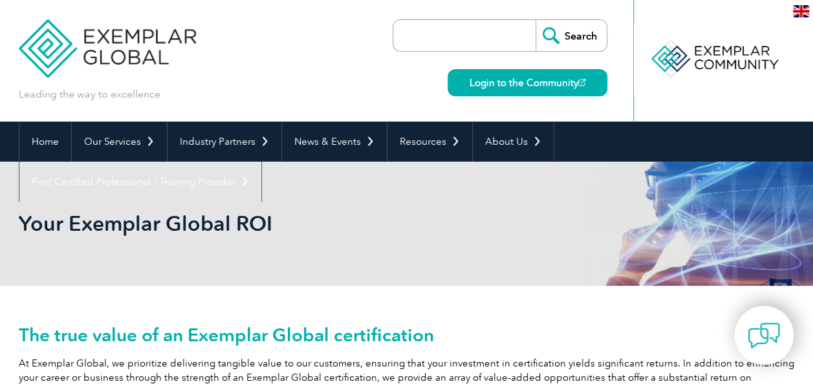
click at [491, 31] on input "search" at bounding box center [468, 35] width 136 height 31
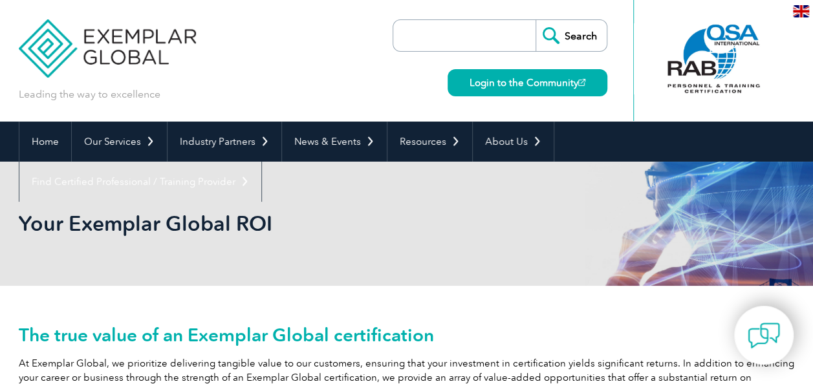
type input "AJALACISMS-25/0028"
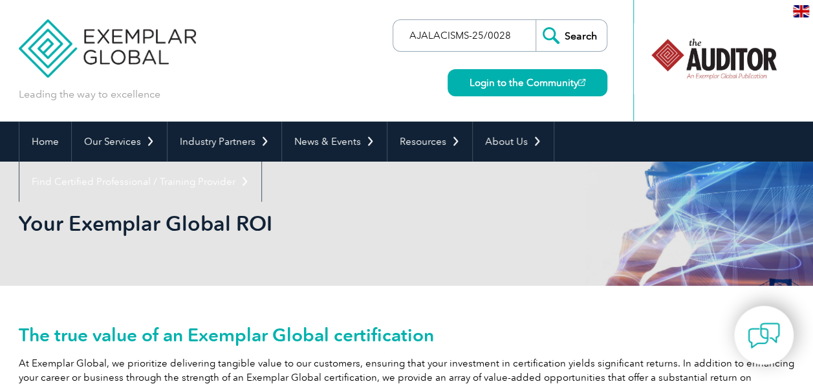
drag, startPoint x: 520, startPoint y: 33, endPoint x: 405, endPoint y: 32, distance: 115.1
click at [405, 32] on input "AJALACISMS-25/0028" at bounding box center [468, 35] width 136 height 31
click at [290, 52] on div "Leading the way to excellence Search Login to the Community ▼" at bounding box center [407, 61] width 776 height 122
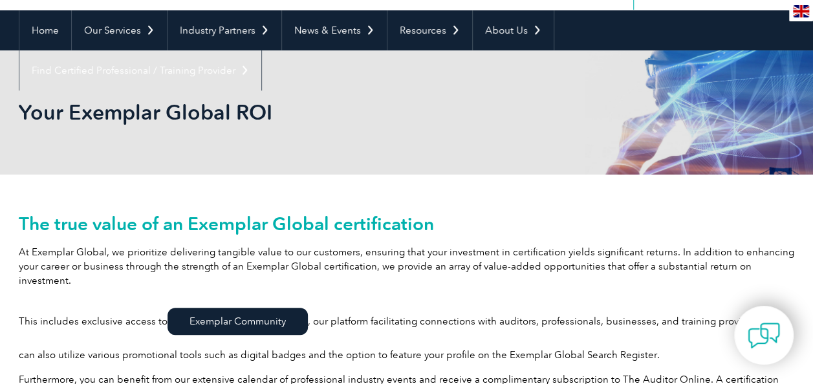
scroll to position [129, 0]
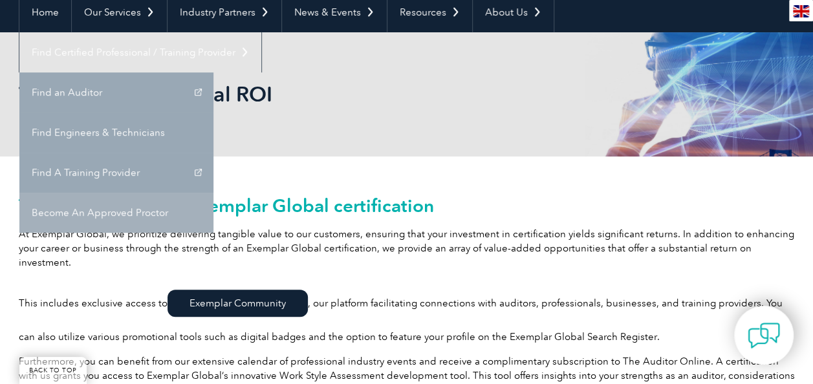
click at [213, 193] on link "Become An Approved Proctor" at bounding box center [116, 213] width 194 height 40
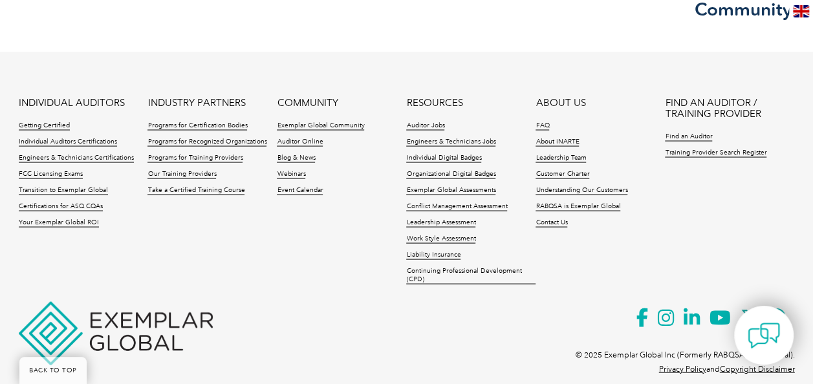
scroll to position [1184, 0]
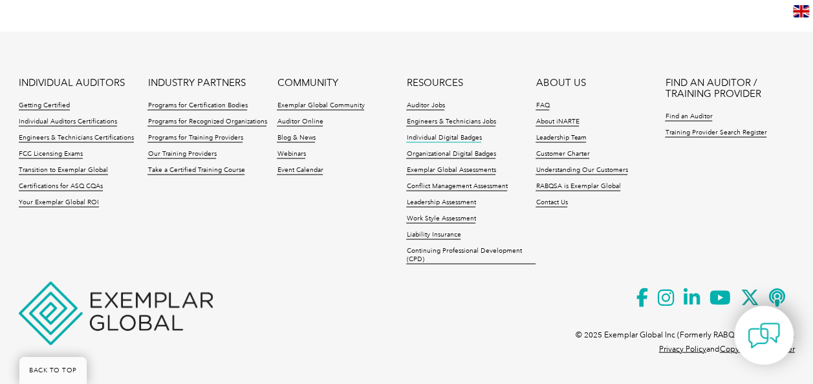
click at [443, 140] on link "Individual Digital Badges" at bounding box center [443, 137] width 75 height 9
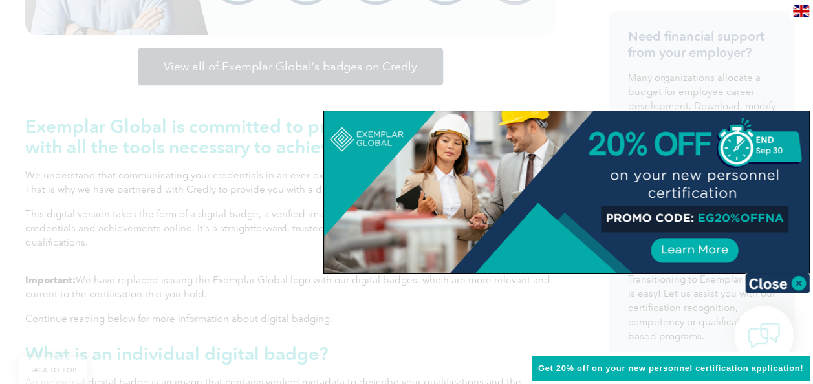
scroll to position [503, 0]
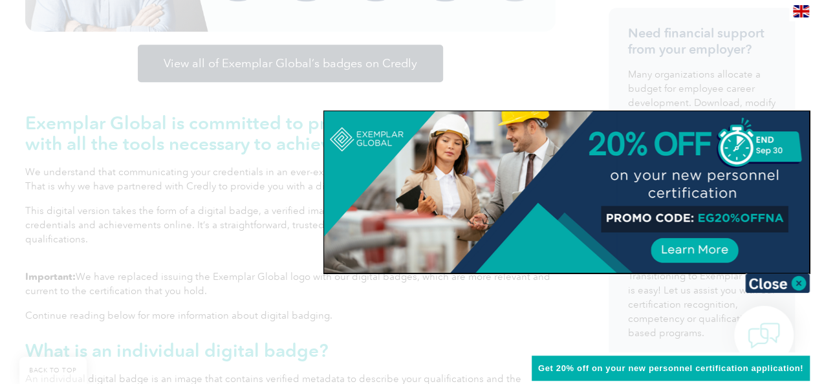
click at [341, 62] on div at bounding box center [406, 192] width 813 height 384
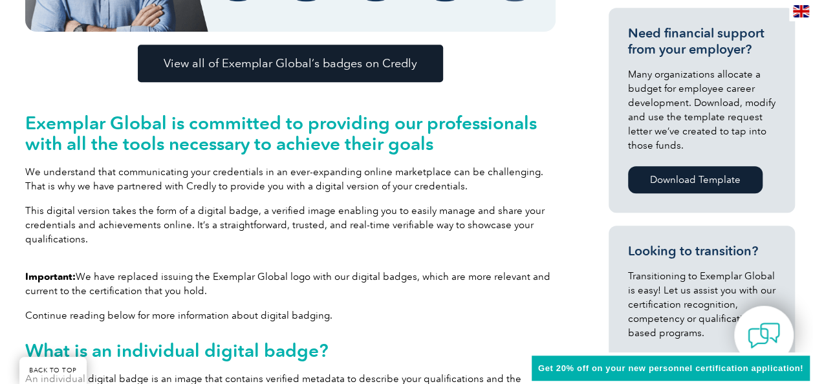
click at [340, 63] on span "View all of Exemplar Global’s badges on Credly" at bounding box center [290, 64] width 253 height 12
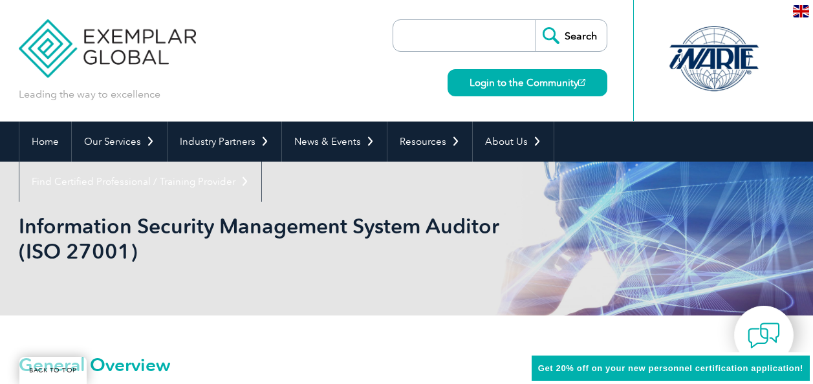
scroll to position [259, 0]
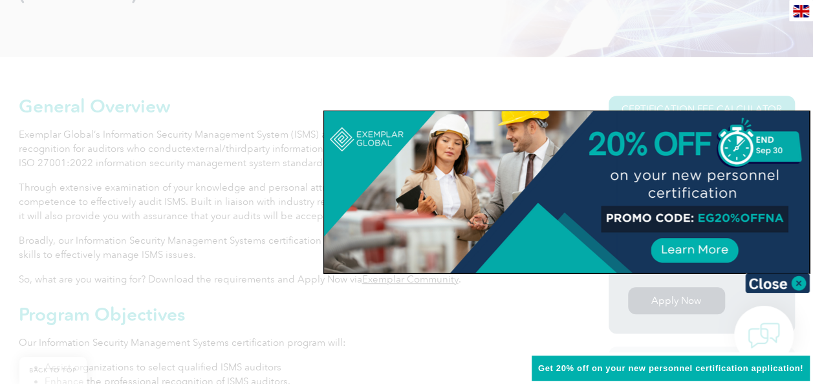
click at [284, 48] on div at bounding box center [406, 192] width 813 height 384
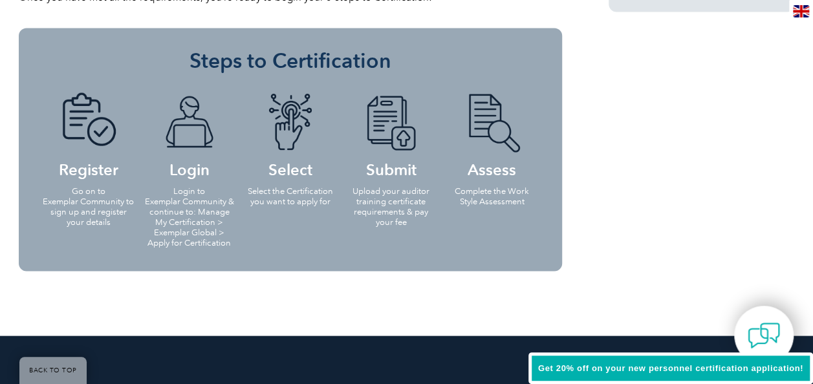
scroll to position [1228, 0]
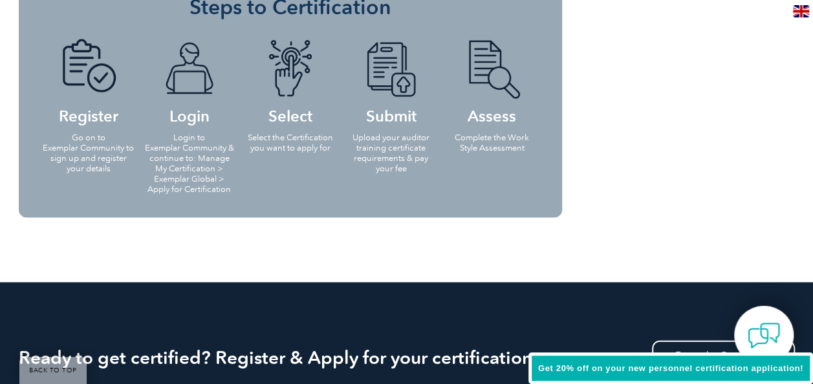
click at [96, 130] on li "Register Go on to Exemplar Community to sign up and register your details" at bounding box center [88, 106] width 101 height 158
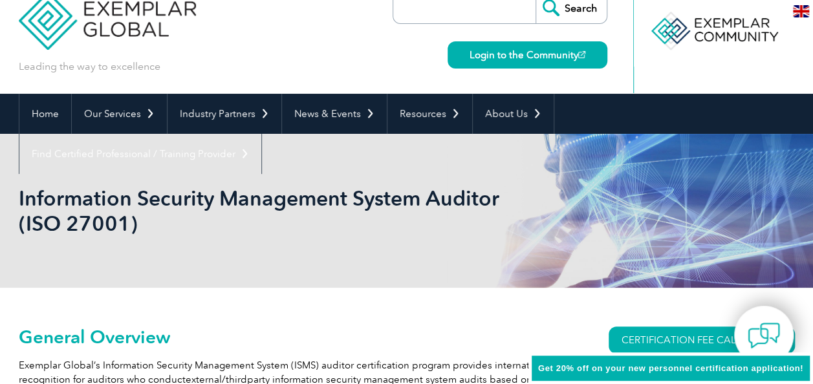
scroll to position [0, 0]
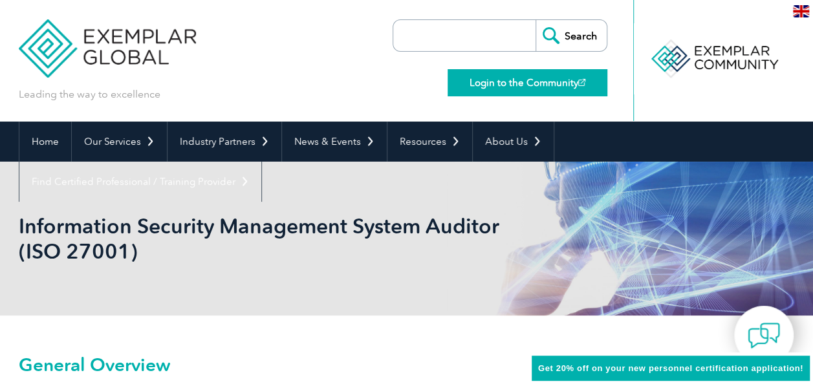
click at [504, 83] on link "Login to the Community" at bounding box center [527, 82] width 160 height 27
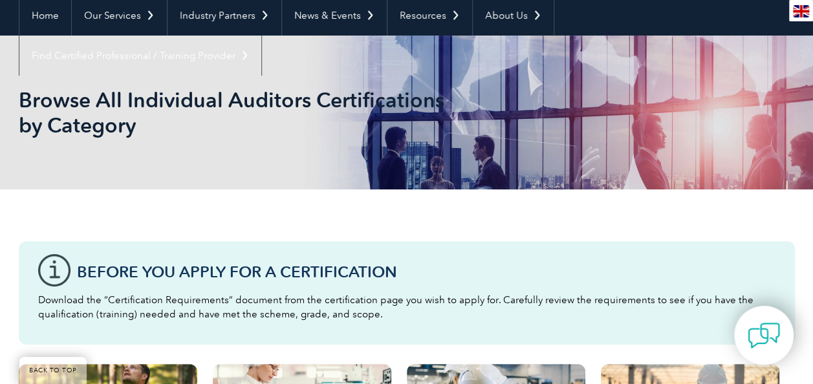
scroll to position [122, 0]
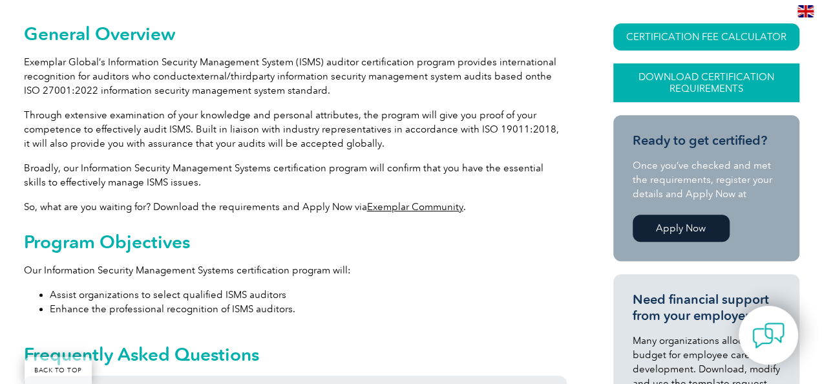
scroll to position [259, 0]
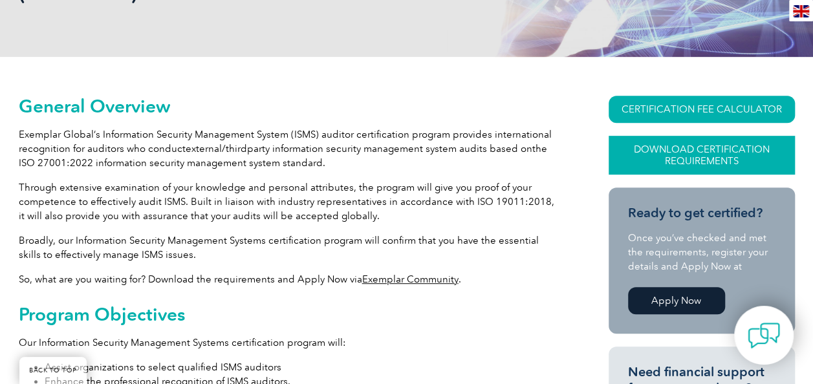
click at [696, 151] on link "Download Certification Requirements" at bounding box center [701, 155] width 186 height 39
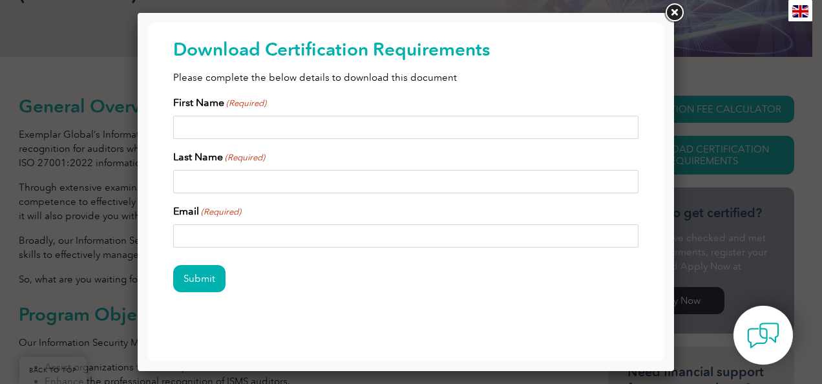
scroll to position [32, 0]
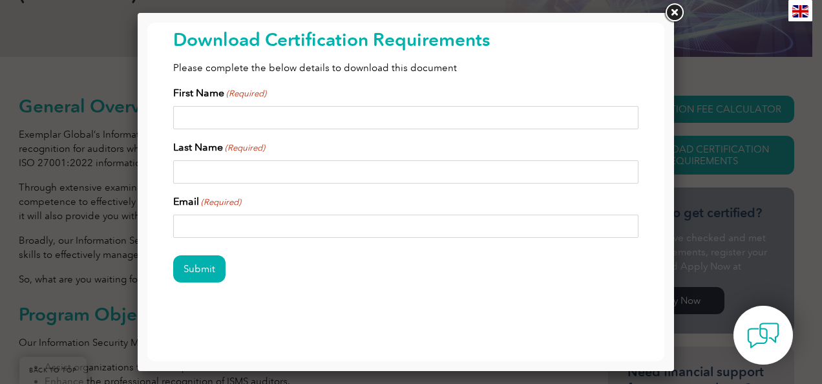
click at [378, 114] on input "First Name (Required)" at bounding box center [405, 117] width 465 height 23
type input "MD."
type input "NAZER"
type input "[EMAIL_ADDRESS][DOMAIN_NAME]"
click at [193, 271] on input "Submit" at bounding box center [199, 268] width 52 height 27
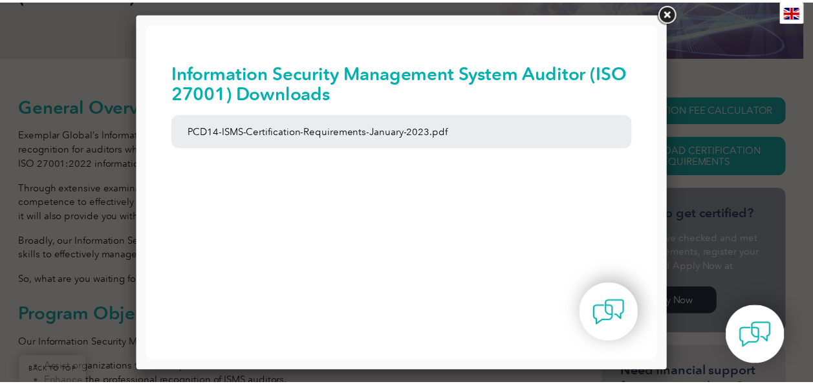
scroll to position [0, 0]
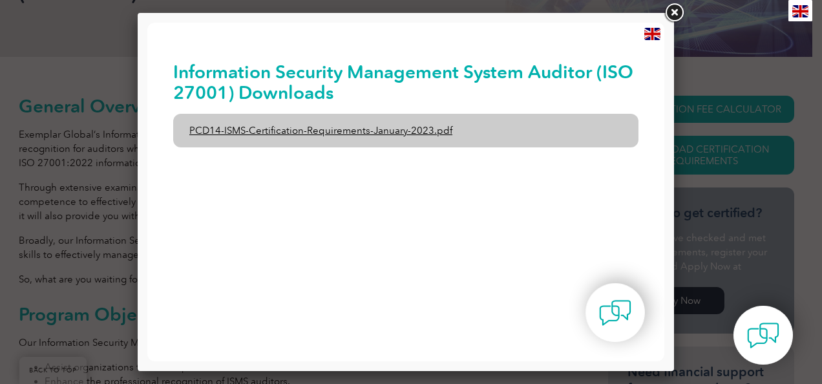
click at [396, 131] on link "PCD14-ISMS-Certification-Requirements-January-2023.pdf" at bounding box center [405, 131] width 465 height 34
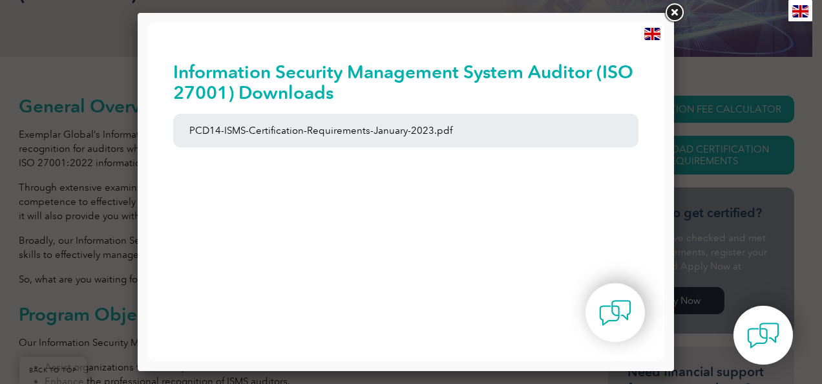
click at [678, 13] on link at bounding box center [674, 12] width 23 height 23
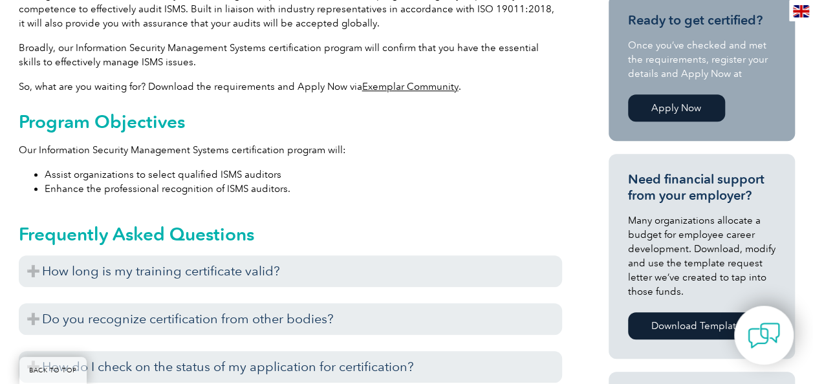
scroll to position [453, 0]
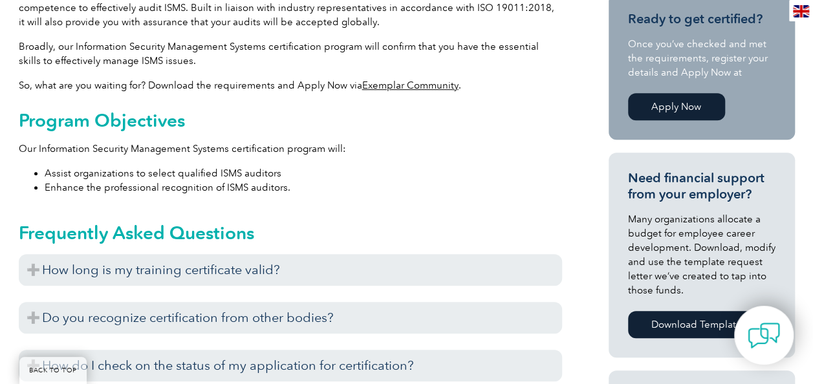
click at [675, 105] on link "Apply Now" at bounding box center [676, 106] width 97 height 27
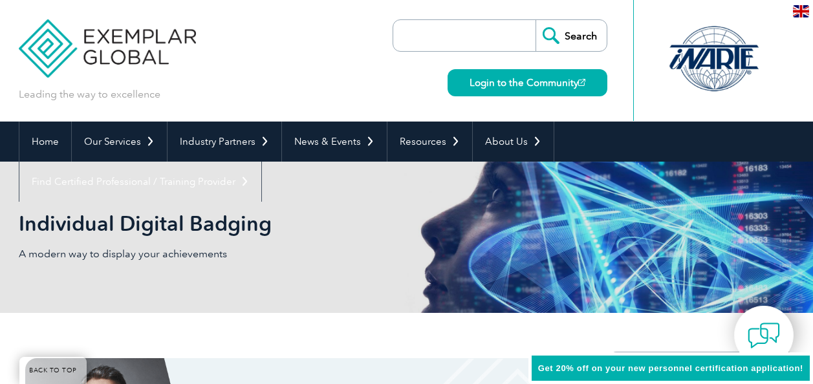
scroll to position [503, 0]
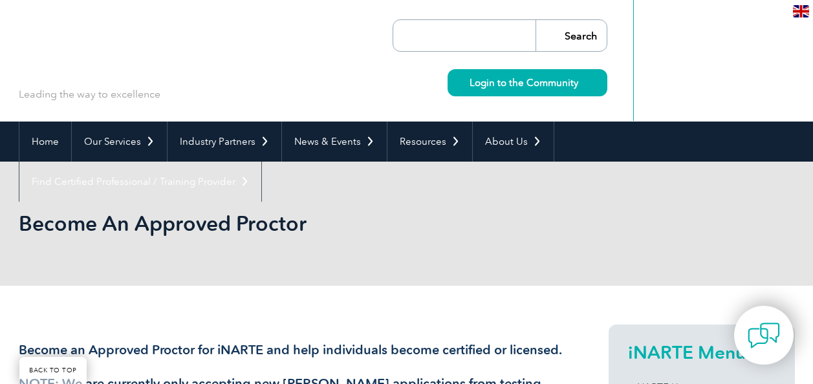
scroll to position [1184, 0]
